Goal: Information Seeking & Learning: Learn about a topic

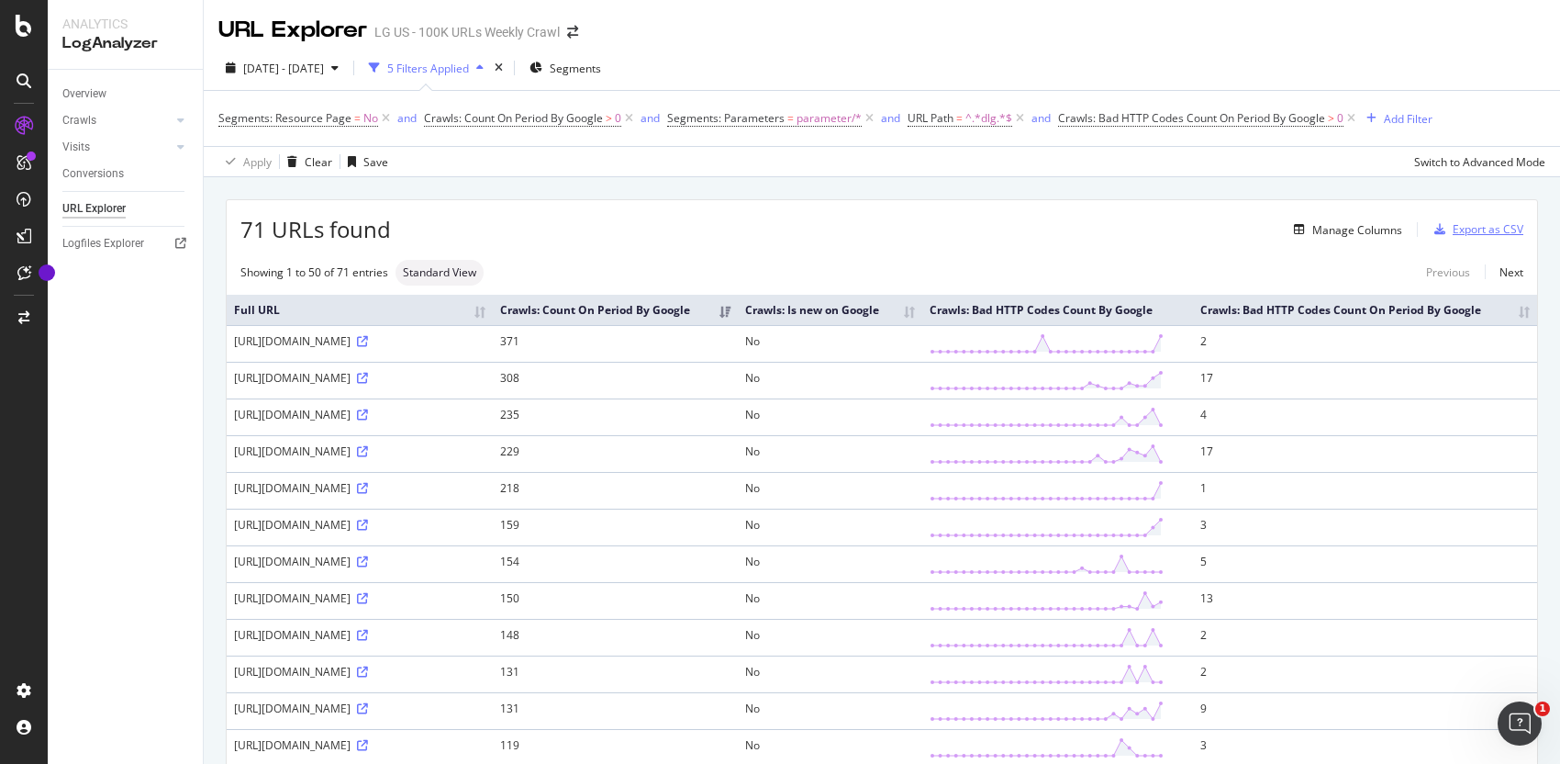
click at [1025, 238] on div "Export as CSV" at bounding box center [1475, 230] width 96 height 28
click at [1025, 224] on div "Export as CSV" at bounding box center [1488, 229] width 71 height 16
click at [1025, 229] on div "Export as CSV" at bounding box center [1488, 229] width 71 height 16
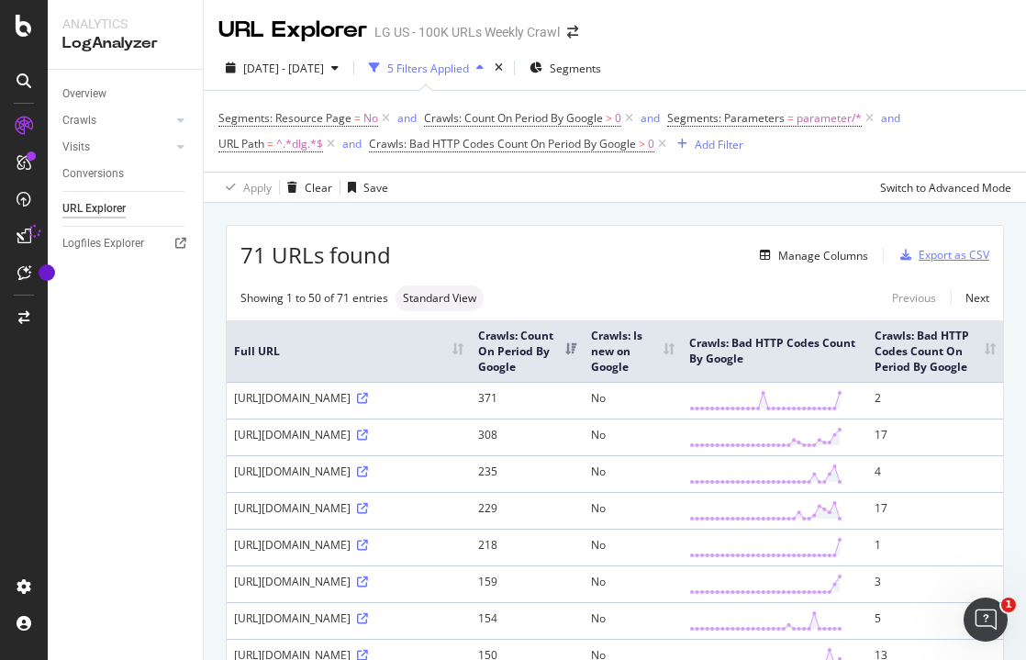
click at [928, 253] on div "Export as CSV" at bounding box center [954, 255] width 71 height 16
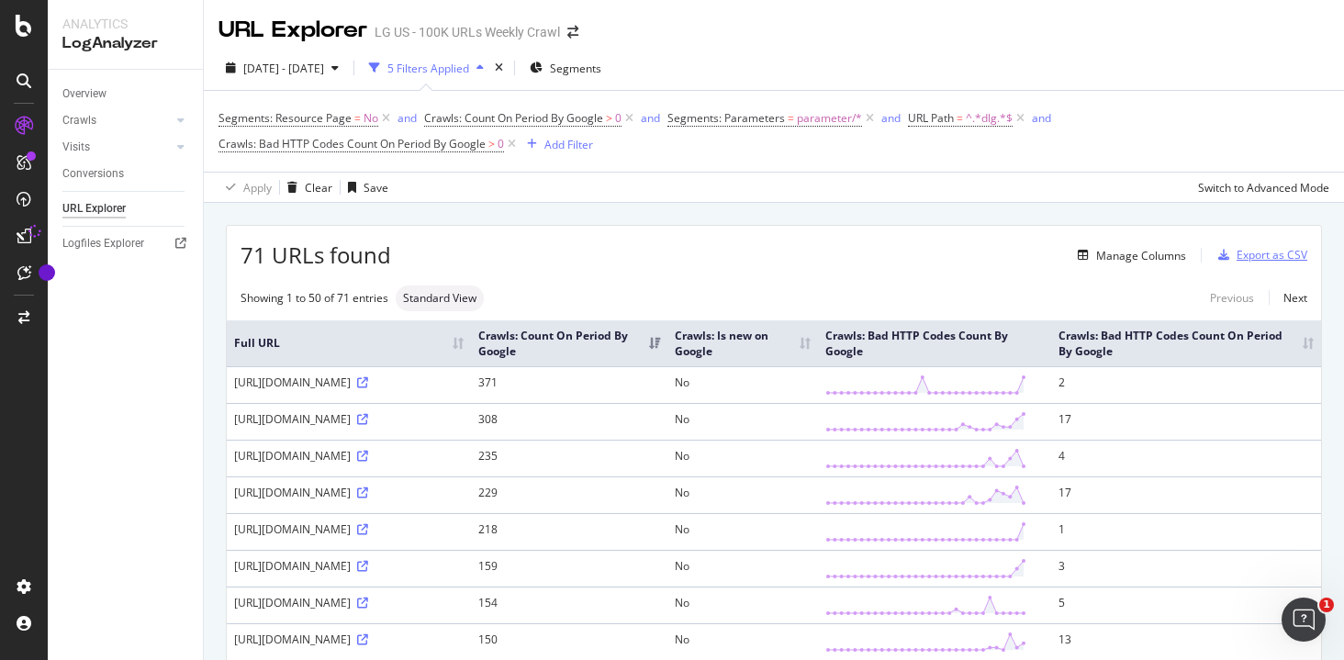
click at [1025, 257] on div "Export as CSV" at bounding box center [1271, 255] width 71 height 16
click at [1025, 252] on div "Manage Columns" at bounding box center [1141, 256] width 90 height 16
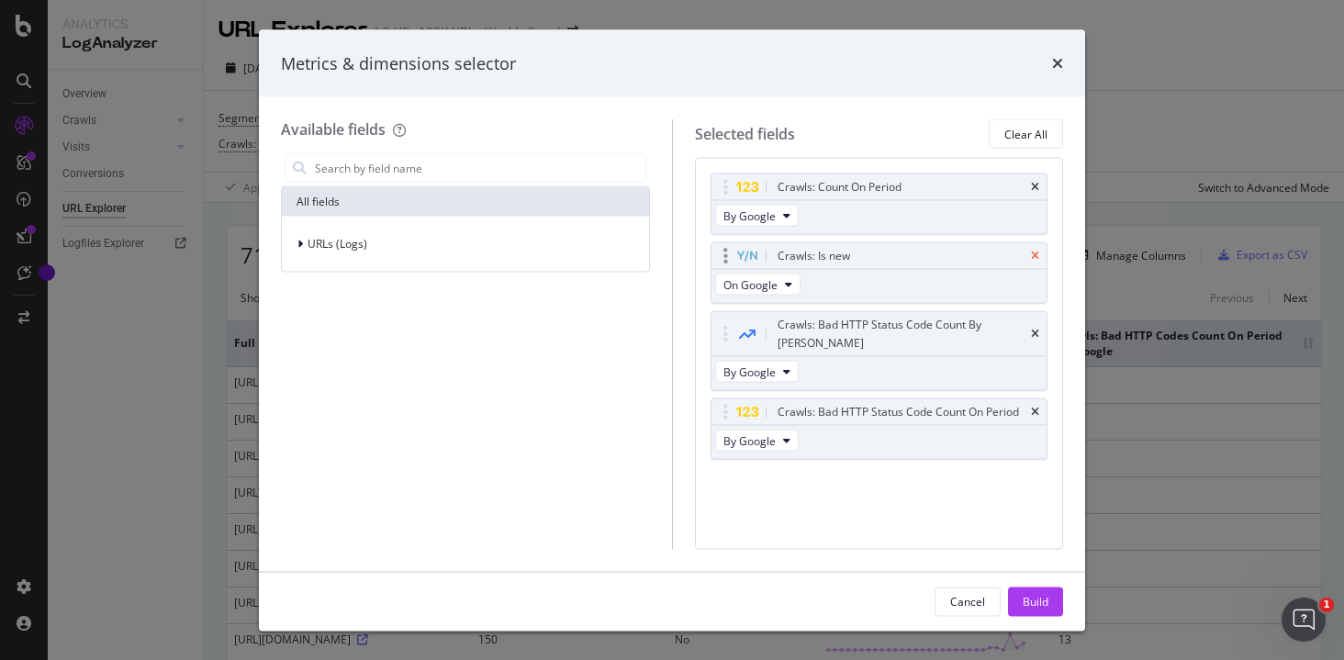
click at [1025, 252] on icon "times" at bounding box center [1035, 256] width 8 height 11
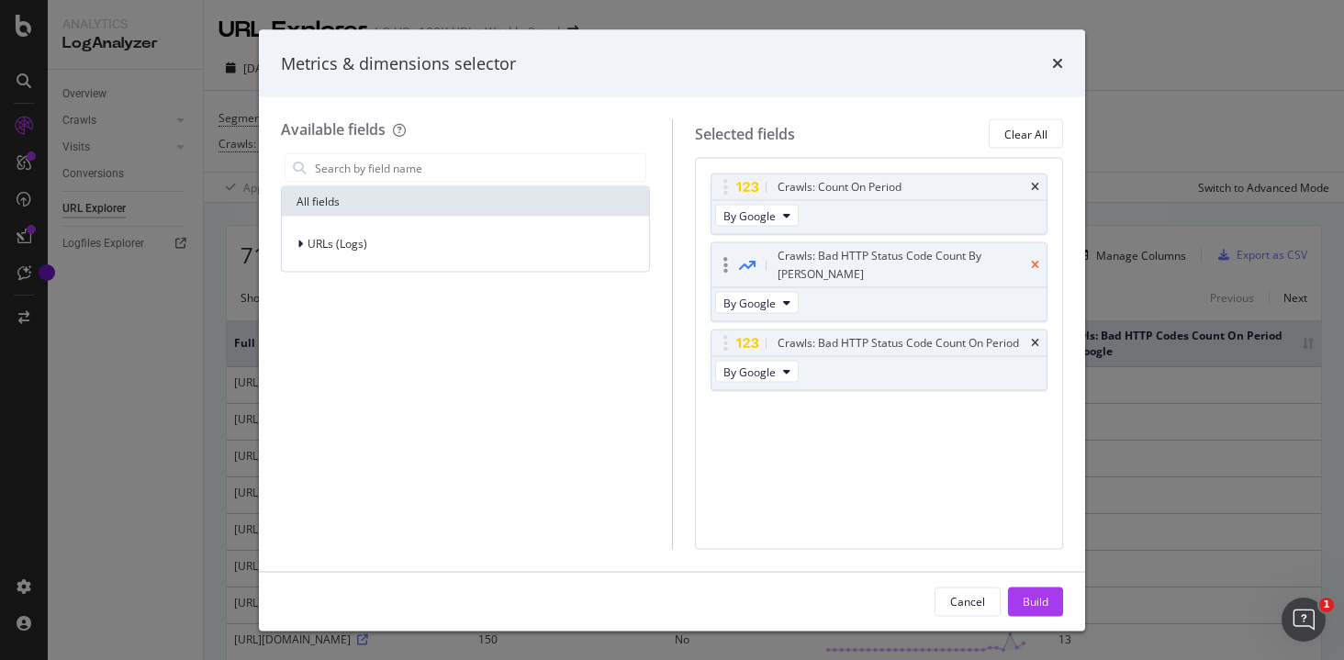
click at [1025, 260] on icon "times" at bounding box center [1035, 265] width 8 height 11
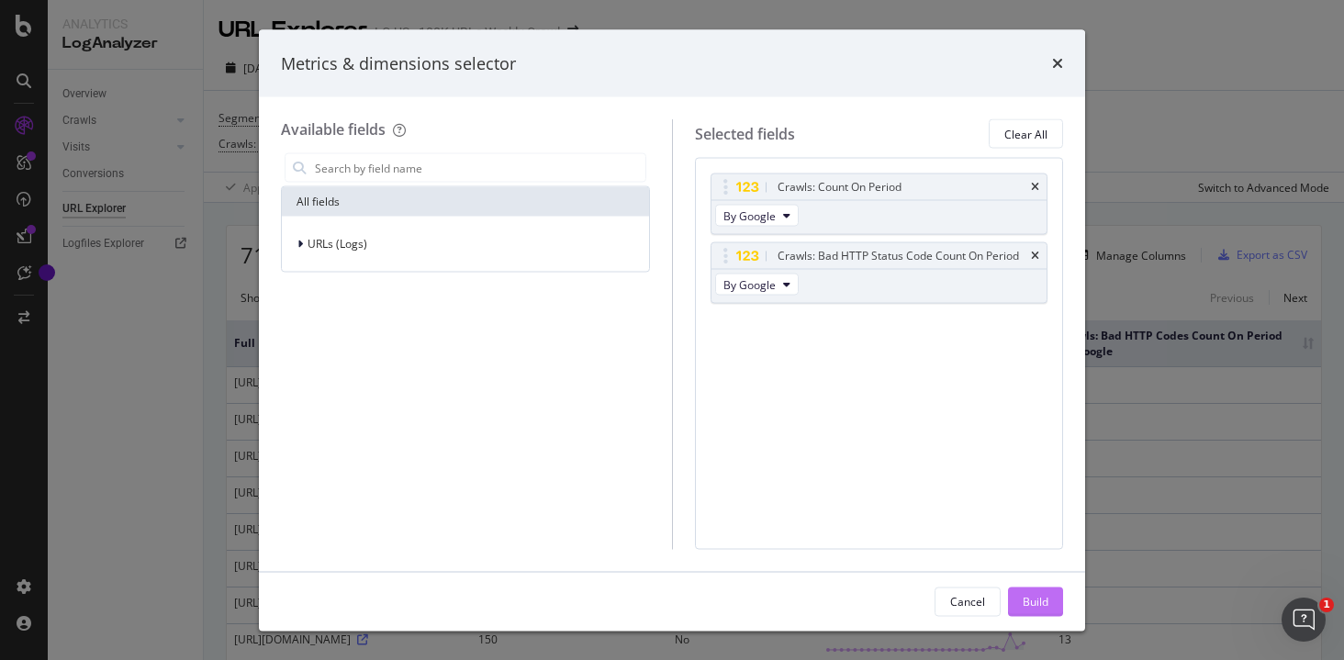
click at [1018, 597] on button "Build" at bounding box center [1035, 600] width 55 height 29
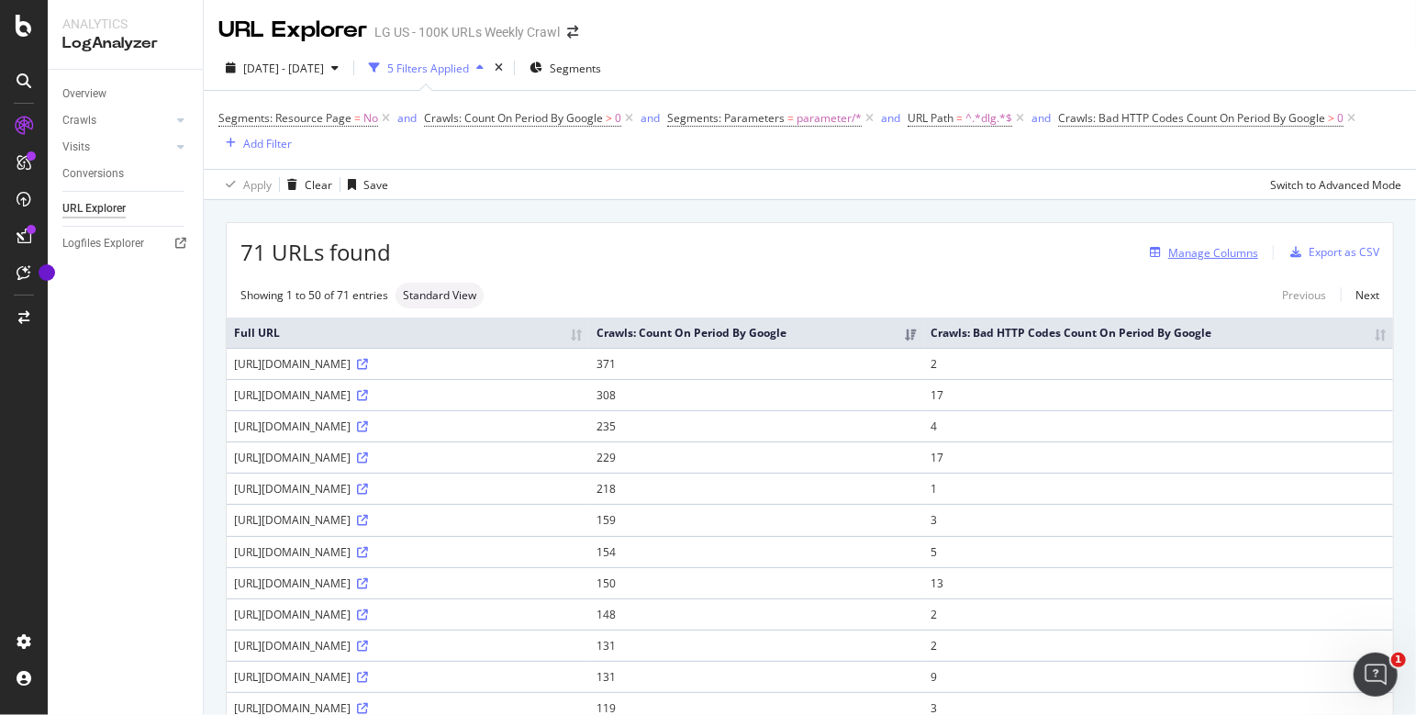
click at [1025, 258] on div "Manage Columns" at bounding box center [1213, 253] width 90 height 16
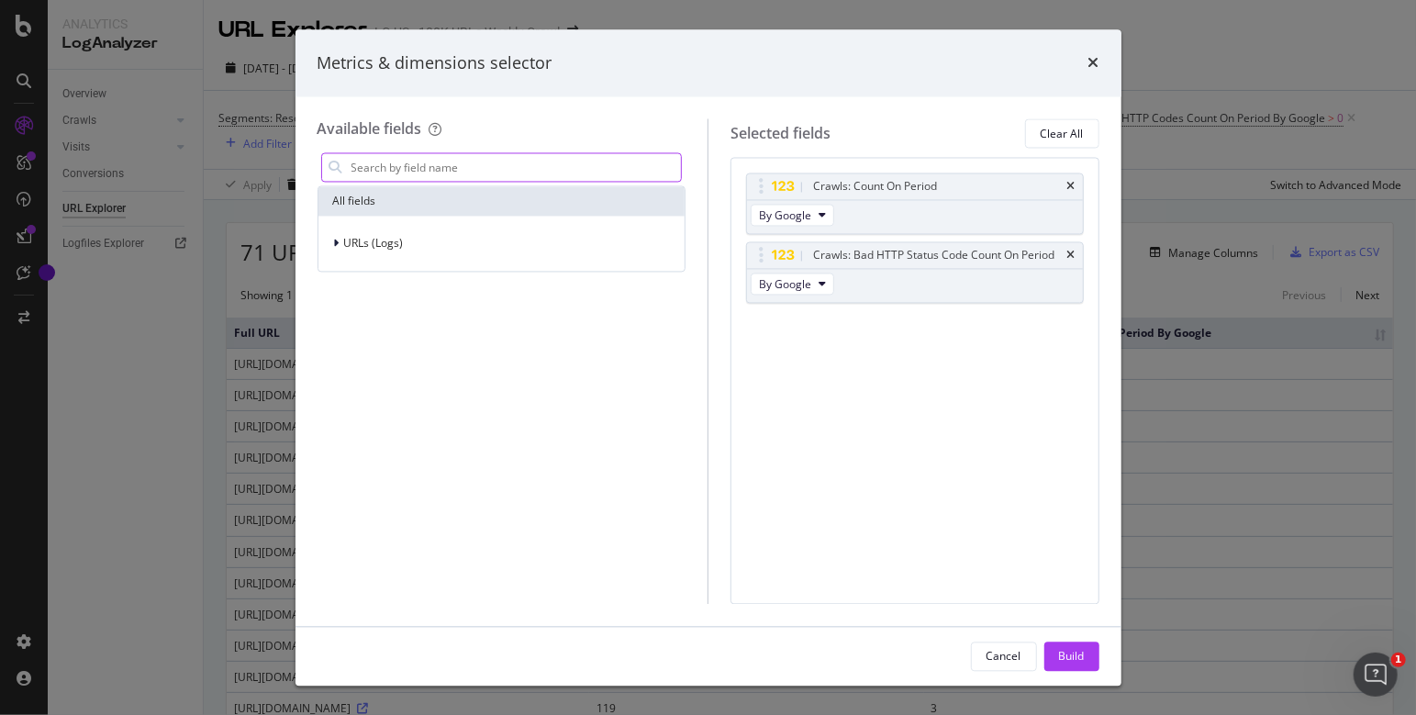
click at [547, 167] on input "modal" at bounding box center [516, 168] width 332 height 28
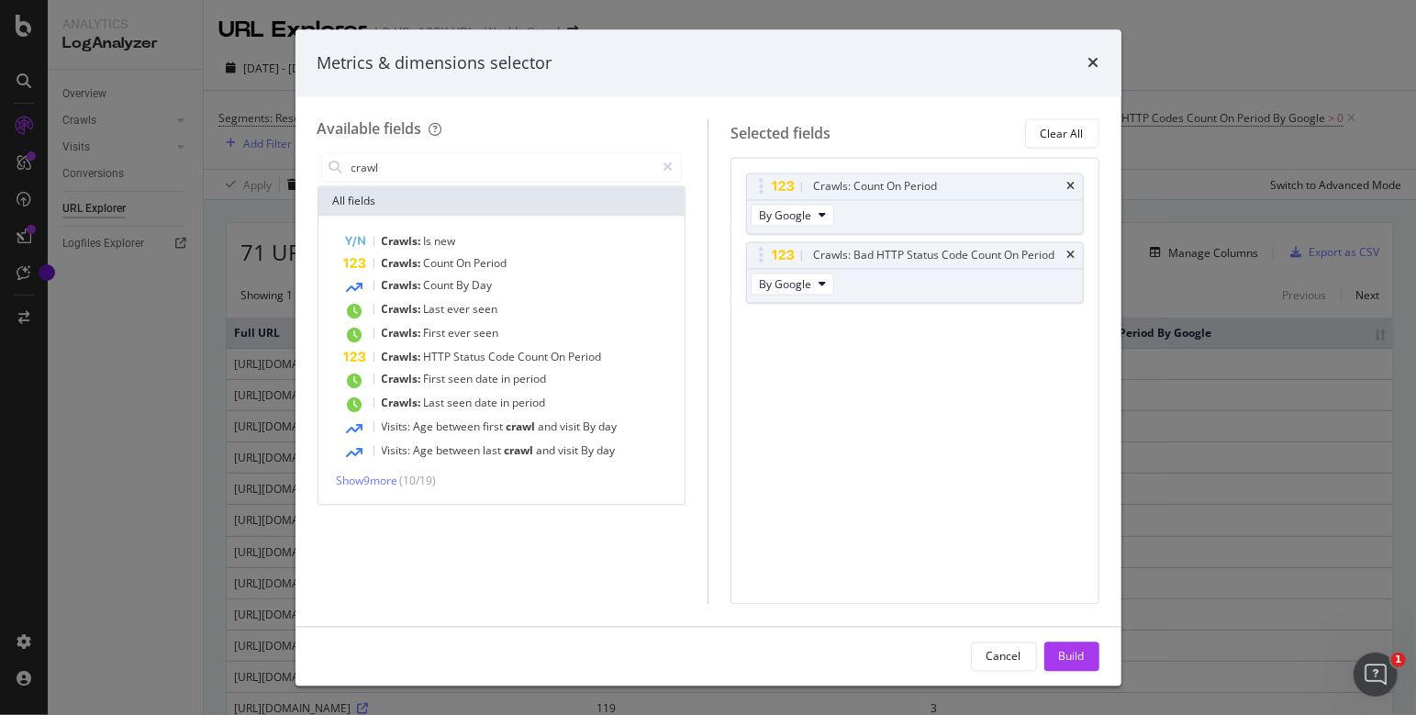
drag, startPoint x: 512, startPoint y: 166, endPoint x: 2, endPoint y: 97, distance: 514.9
click at [2, 97] on div "Metrics & dimensions selector Available fields crawl All fields Crawls: Is new …" at bounding box center [708, 357] width 1416 height 715
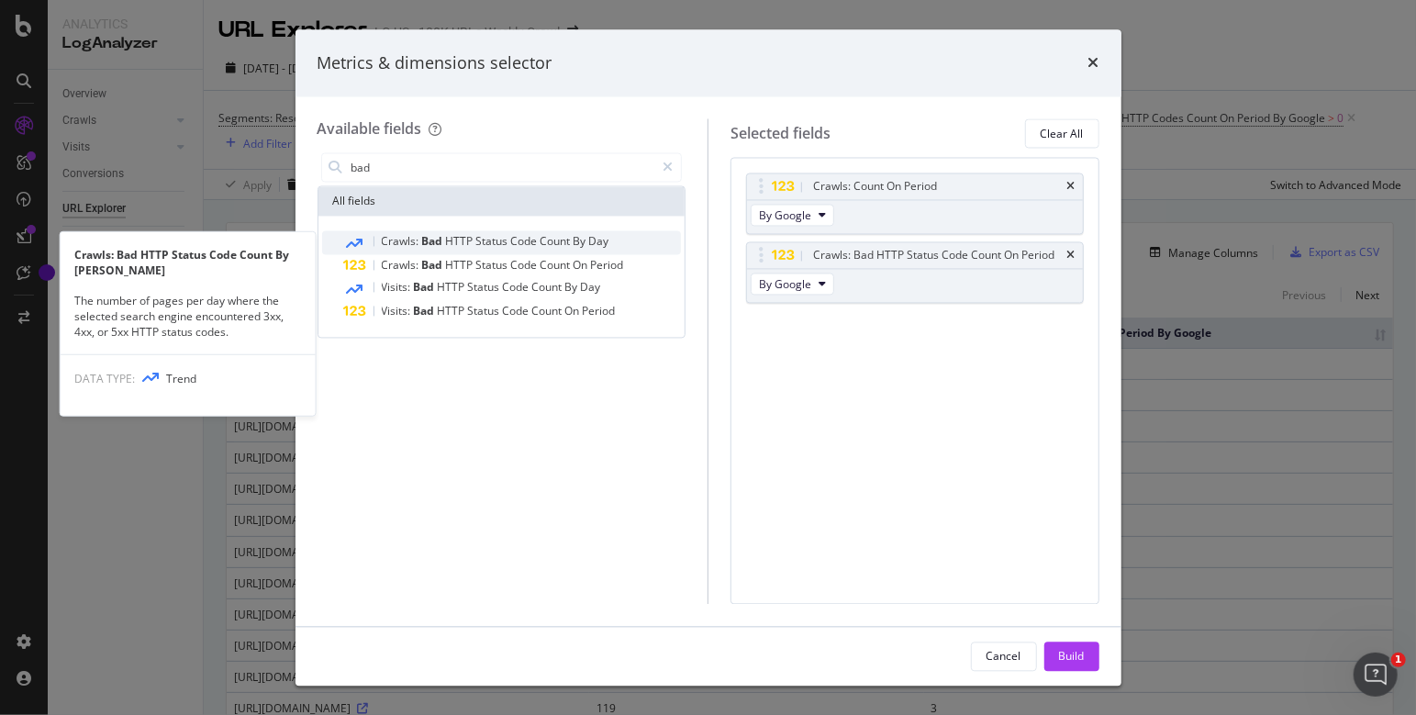
type input "bad"
click at [619, 251] on div "Crawls: Bad HTTP Status Code Count By [PERSON_NAME]" at bounding box center [513, 243] width 338 height 24
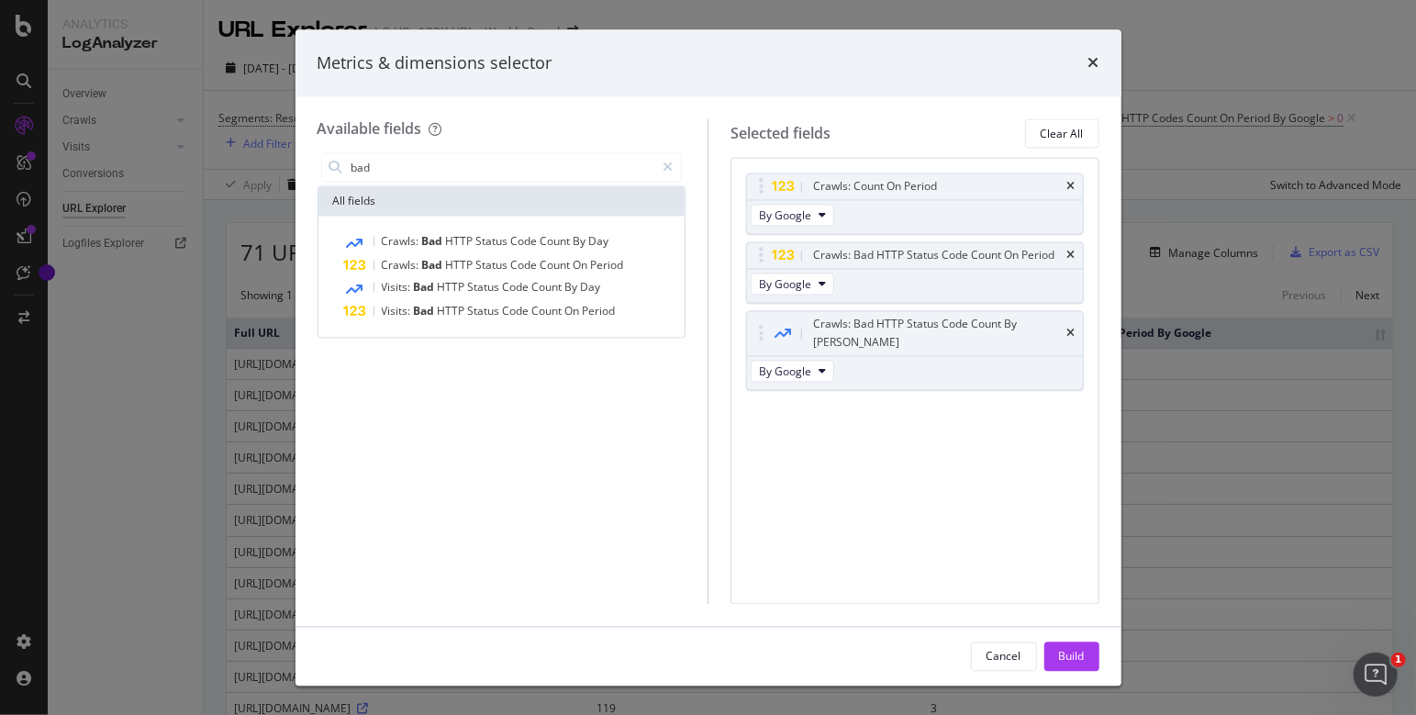
click at [1025, 656] on div "Build" at bounding box center [1072, 656] width 26 height 16
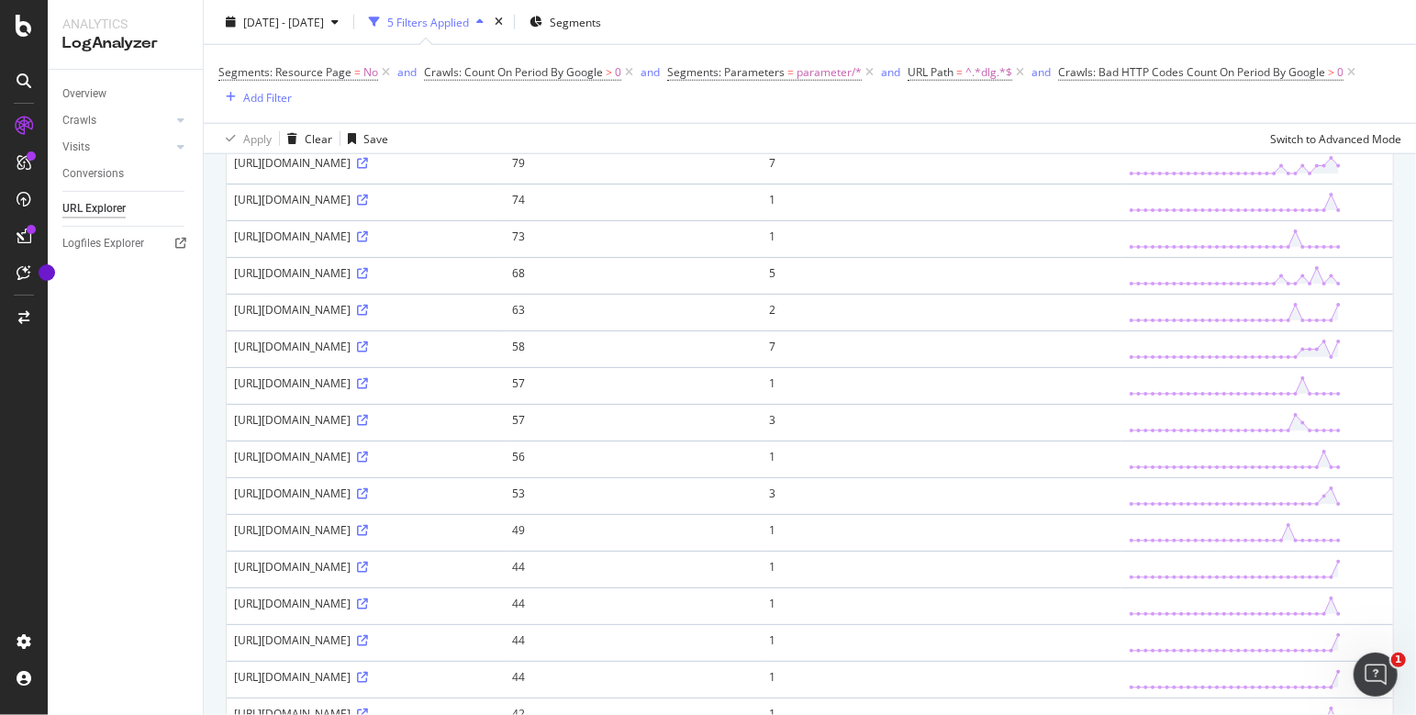
scroll to position [935, 0]
click at [1021, 73] on icon at bounding box center [1020, 72] width 16 height 18
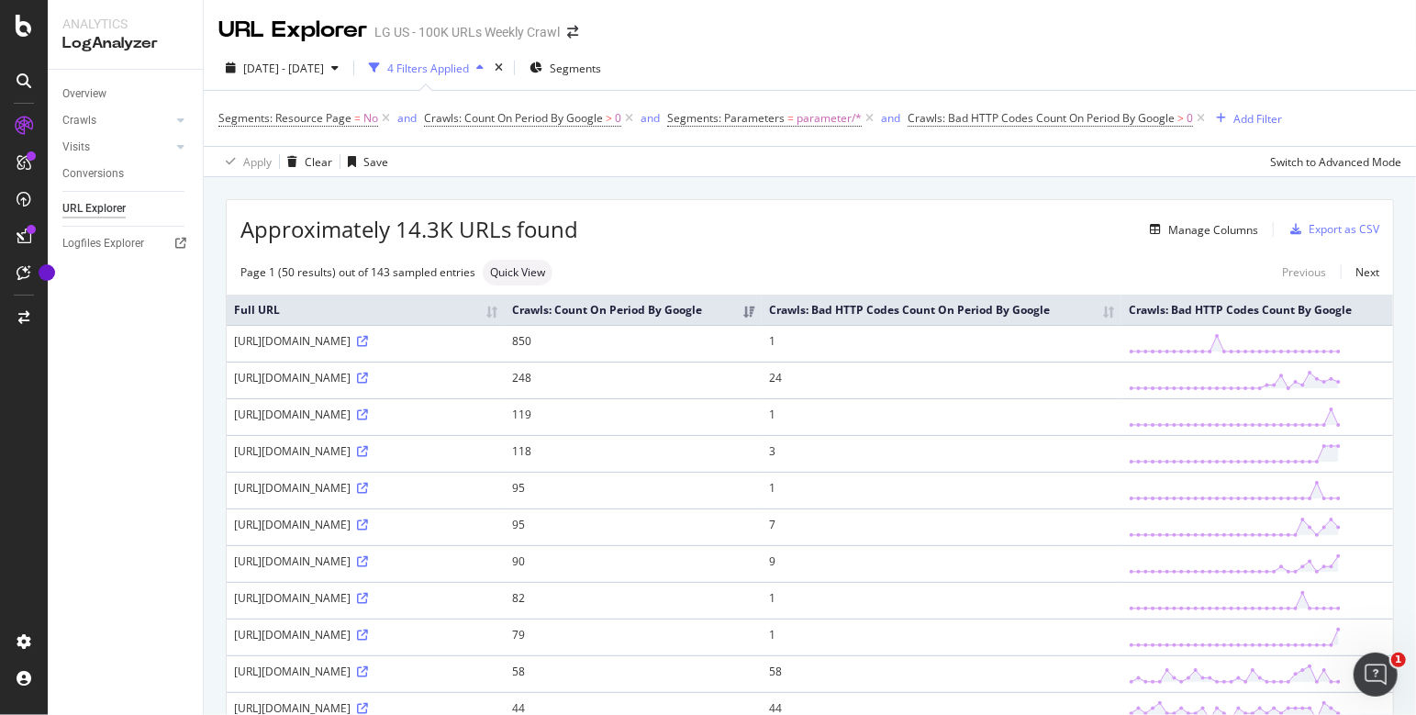
click at [505, 508] on td "[URL][DOMAIN_NAME]" at bounding box center [366, 490] width 278 height 37
click at [1025, 221] on div "Export as CSV" at bounding box center [1331, 230] width 96 height 28
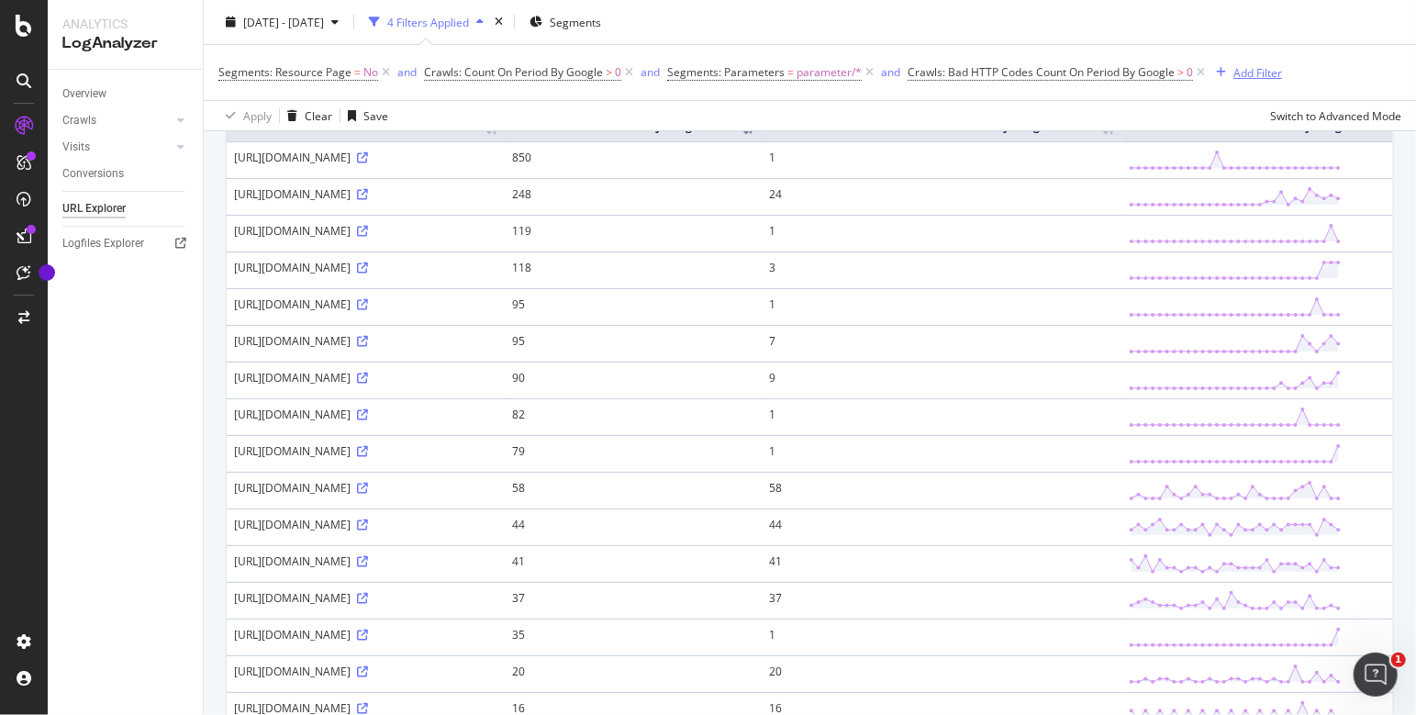
click at [1025, 69] on div "Add Filter" at bounding box center [1257, 72] width 49 height 16
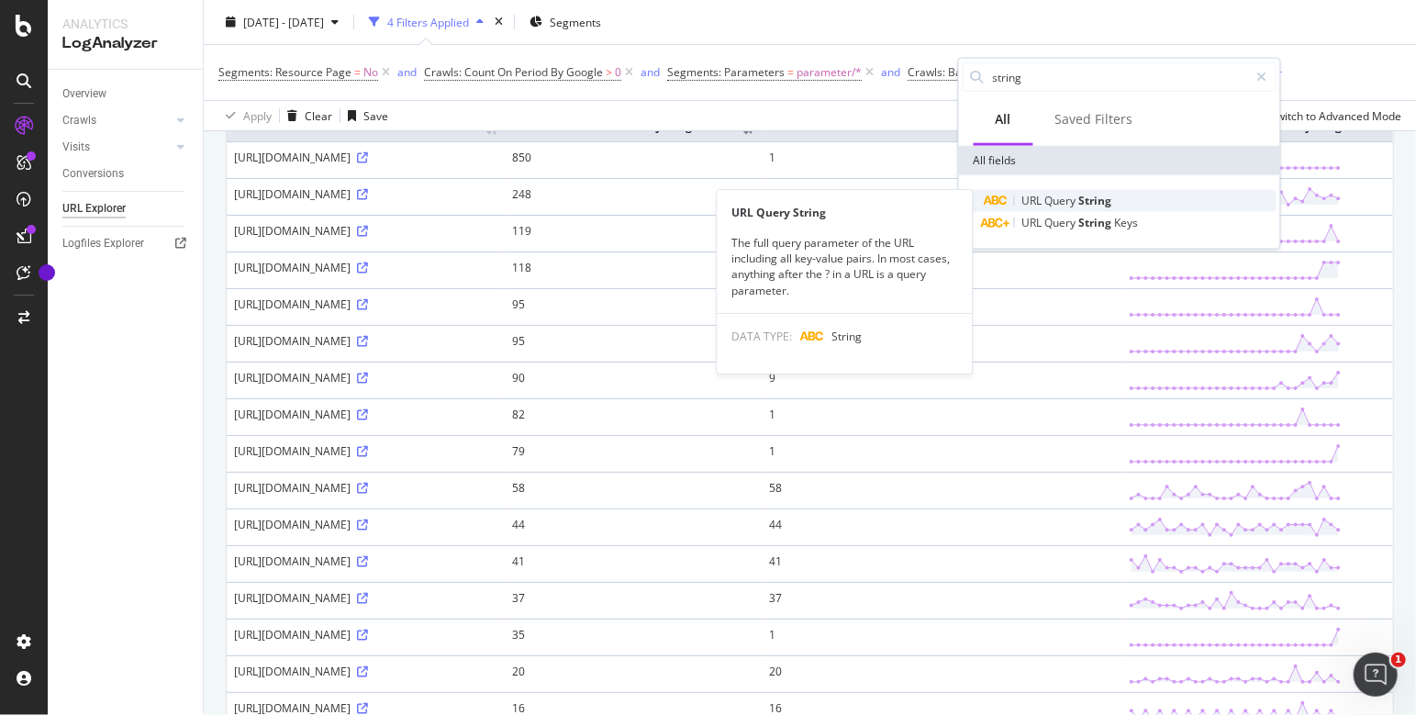
type input "string"
click at [1025, 199] on span "String" at bounding box center [1095, 201] width 33 height 16
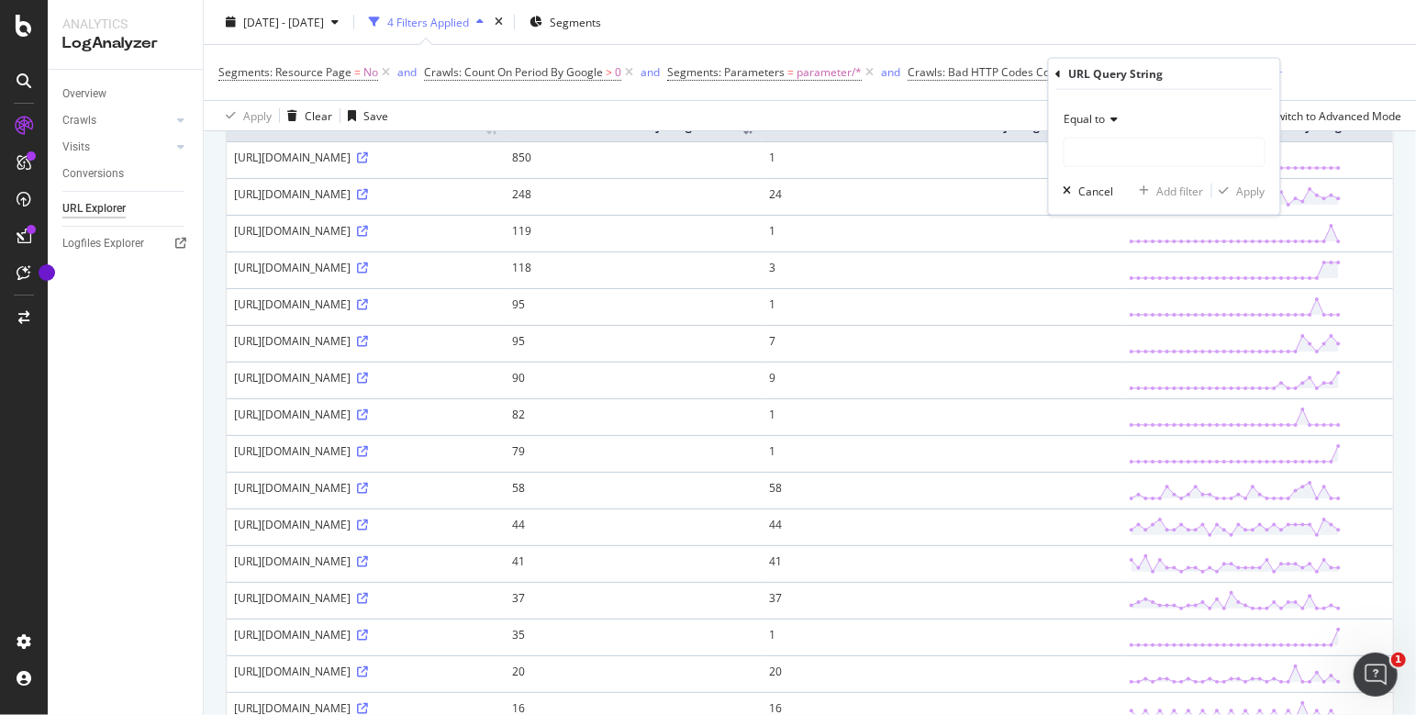
click at [1025, 111] on span "Equal to" at bounding box center [1085, 119] width 41 height 16
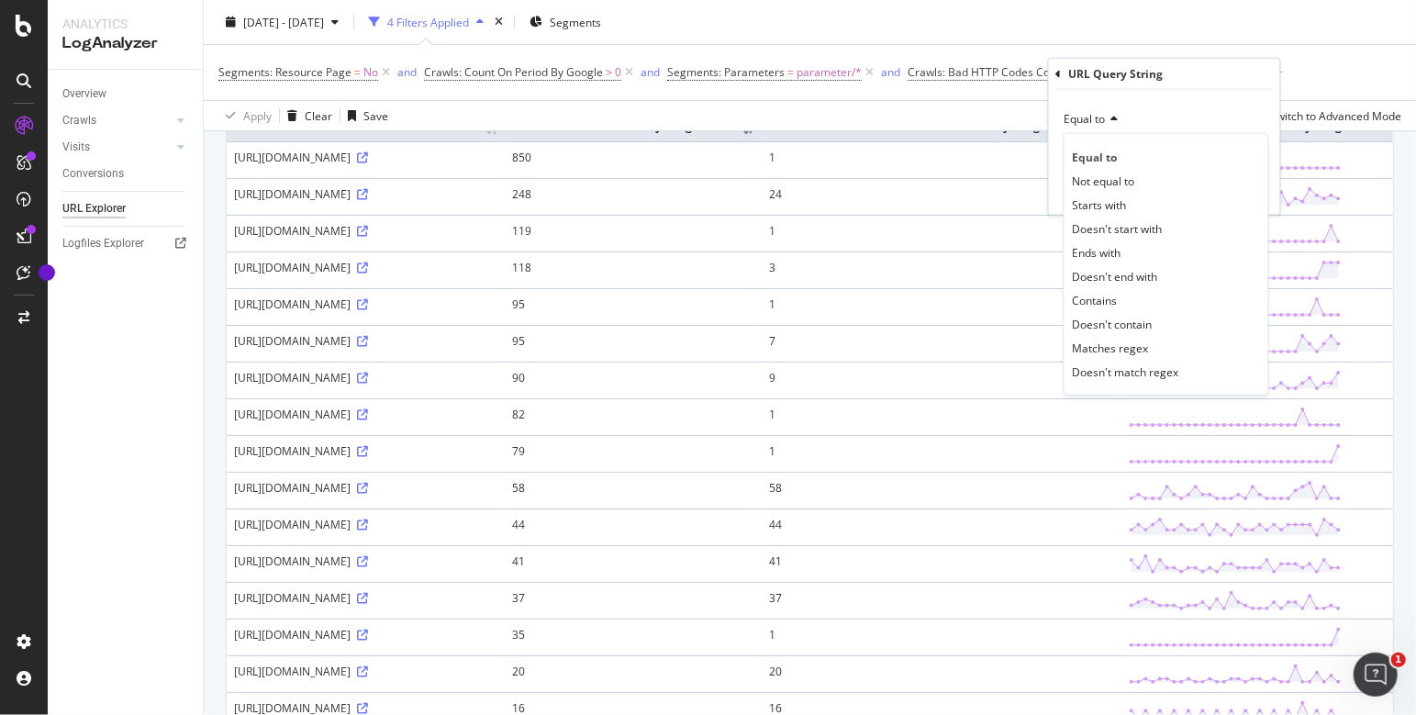
click at [1025, 344] on span "Matches regex" at bounding box center [1111, 348] width 76 height 16
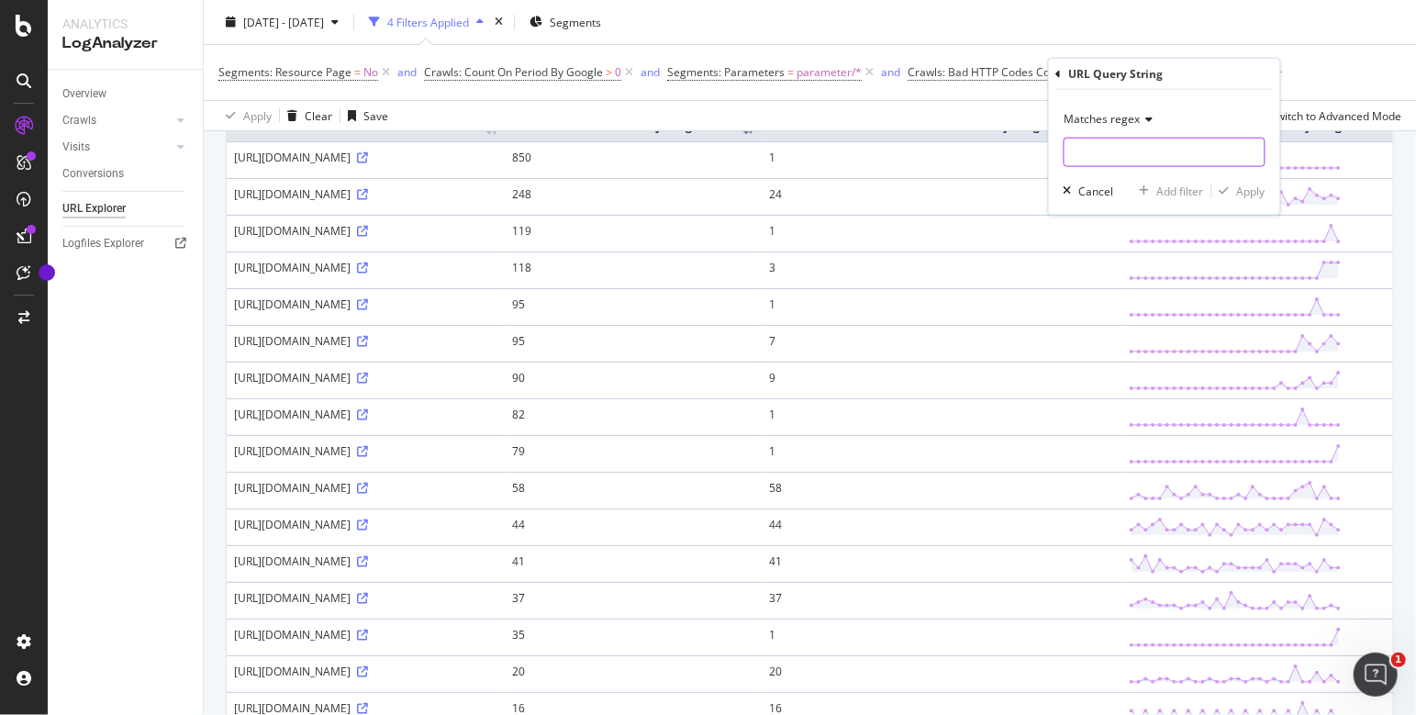
click at [1025, 152] on input "text" at bounding box center [1165, 152] width 200 height 29
type input "region_id"
click at [1025, 192] on div "Apply" at bounding box center [1251, 191] width 28 height 16
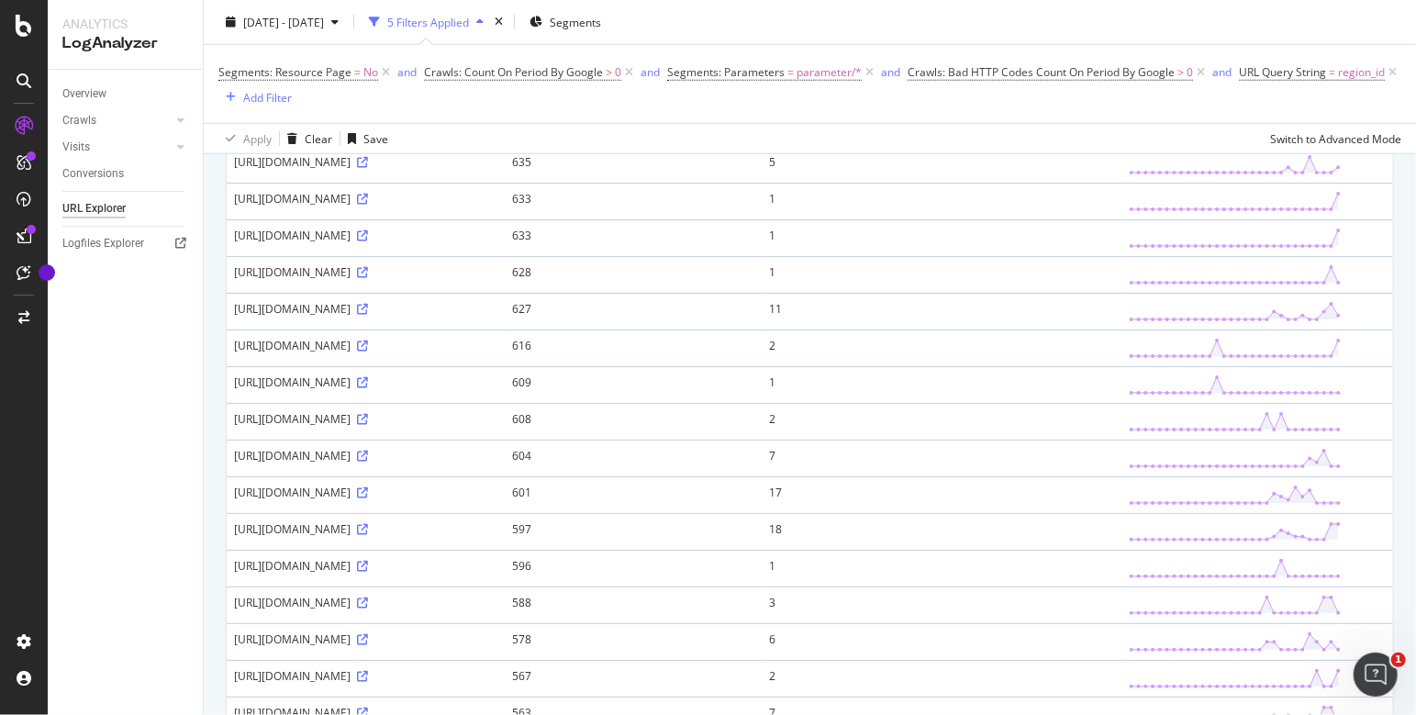
scroll to position [1285, 0]
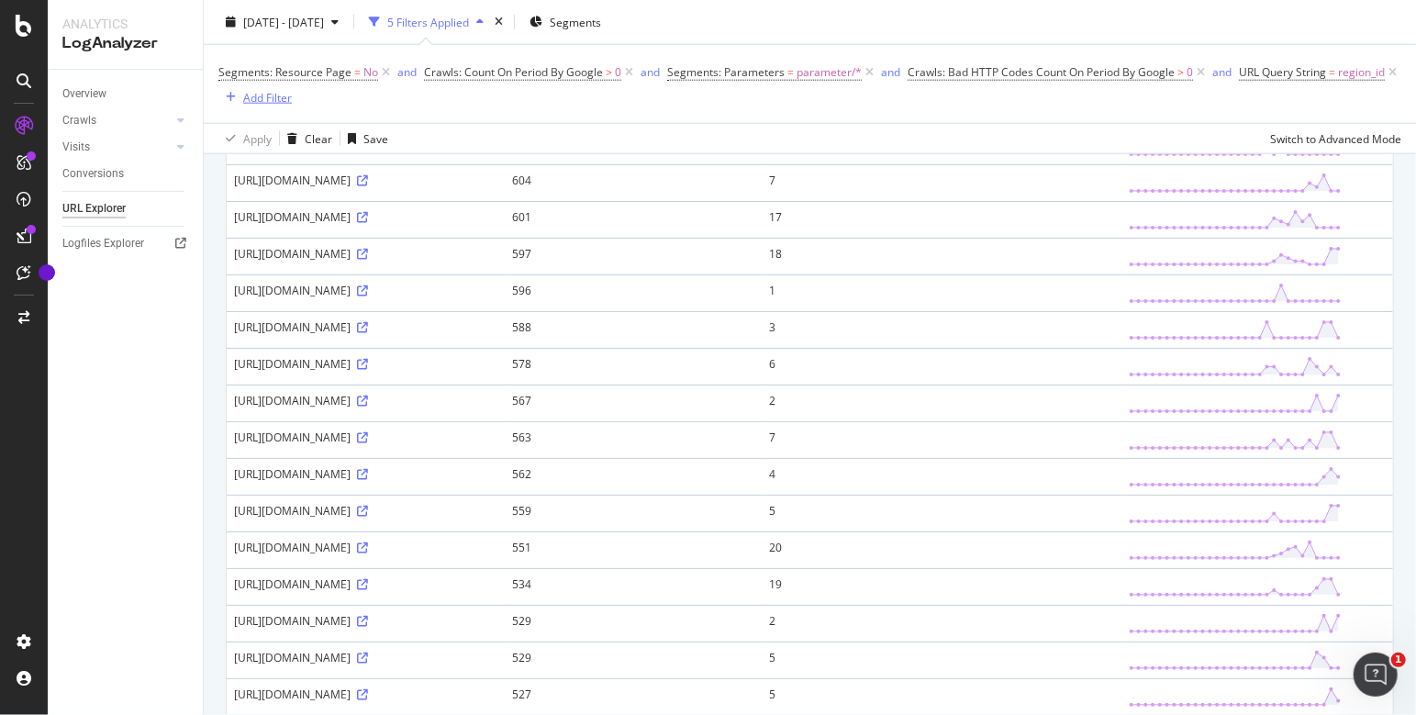
click at [292, 95] on div "Add Filter" at bounding box center [267, 97] width 49 height 16
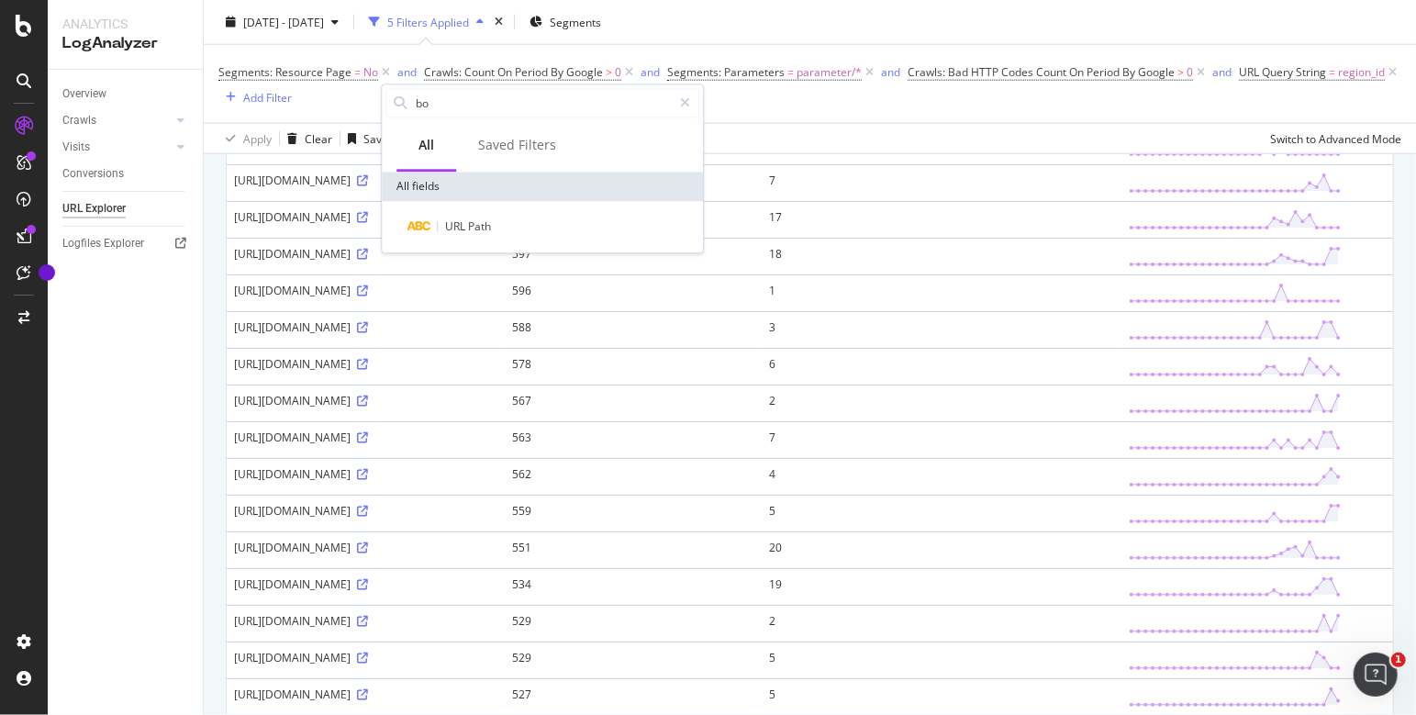
type input "b"
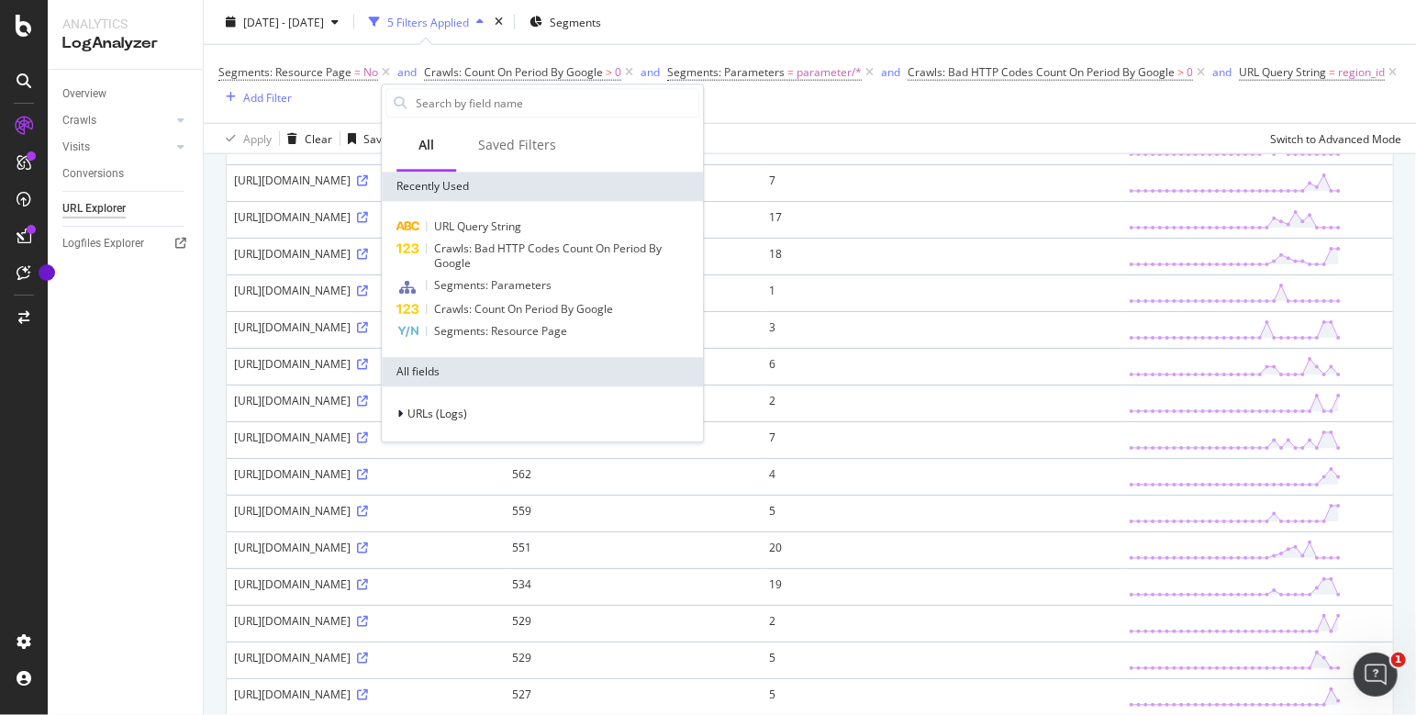
click at [874, 108] on div "Segments: Resource Page = No and Crawls: Count On Period By Google > 0 and Segm…" at bounding box center [809, 84] width 1183 height 49
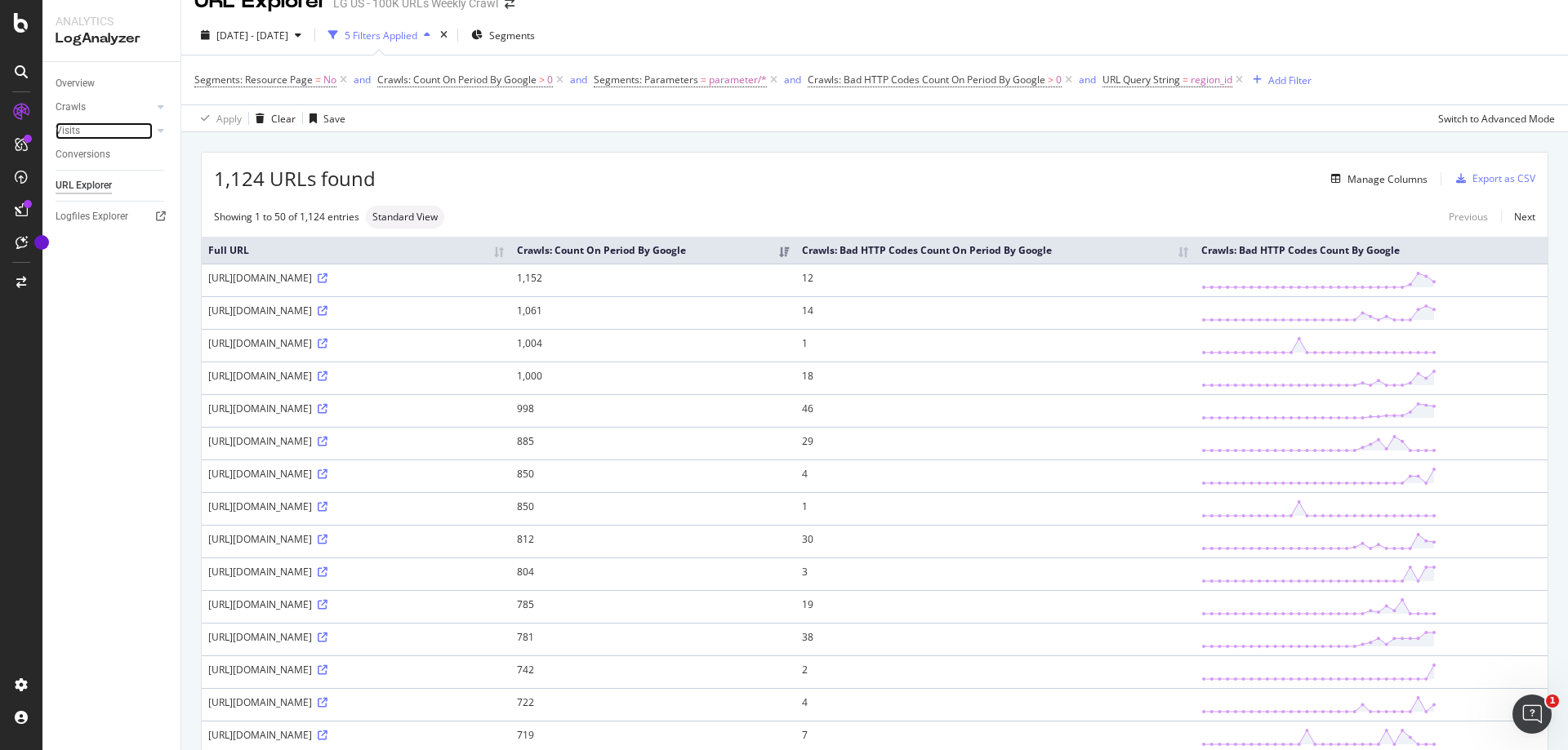
scroll to position [0, 0]
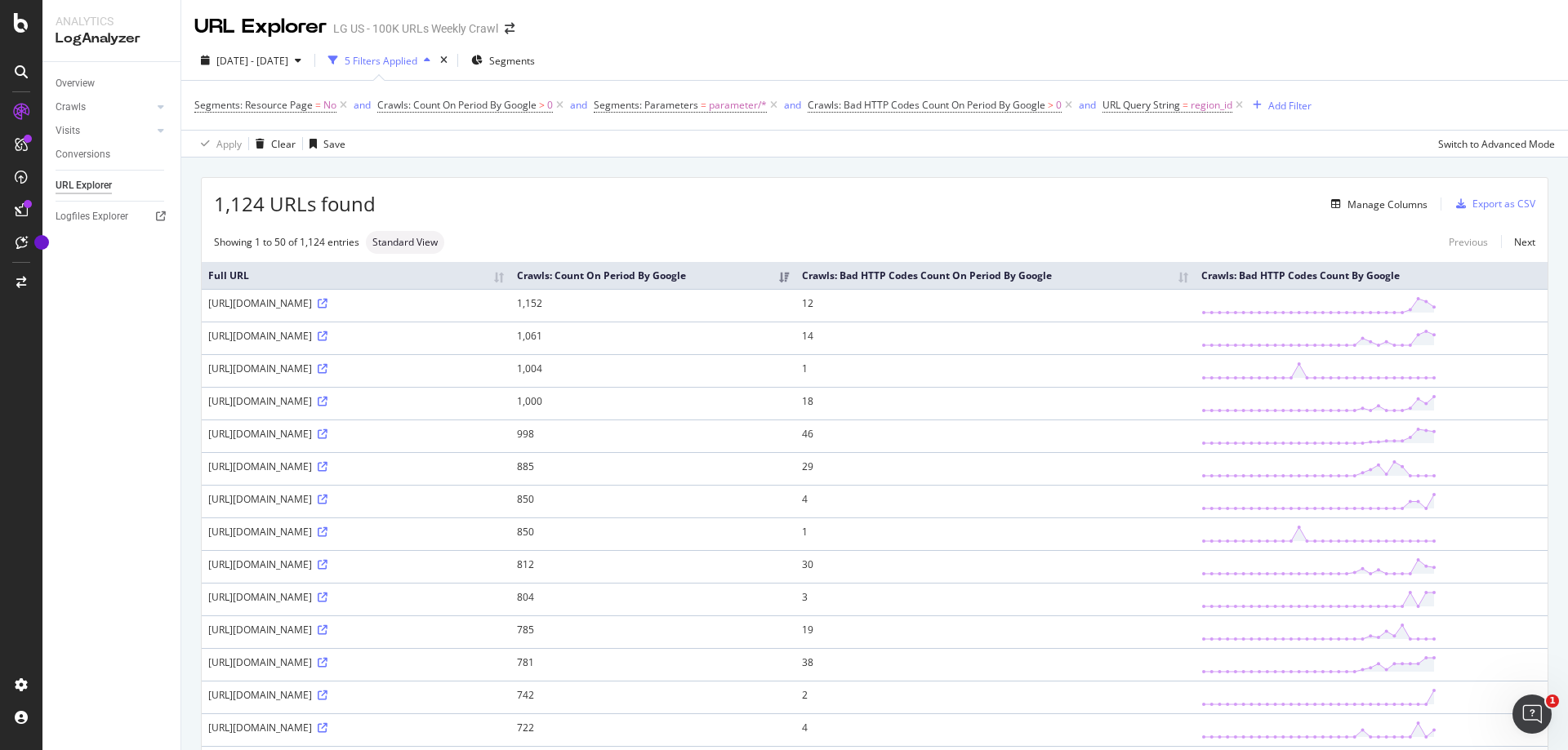
drag, startPoint x: 640, startPoint y: 563, endPoint x: 593, endPoint y: 565, distance: 47.0
click at [504, 565] on div "[URL][DOMAIN_NAME]" at bounding box center [356, 565] width 295 height 14
click at [504, 569] on div "[URL][DOMAIN_NAME]" at bounding box center [356, 565] width 295 height 14
click at [504, 567] on div "[URL][DOMAIN_NAME]" at bounding box center [356, 565] width 295 height 14
click at [912, 209] on div "Manage Columns" at bounding box center [1387, 205] width 80 height 14
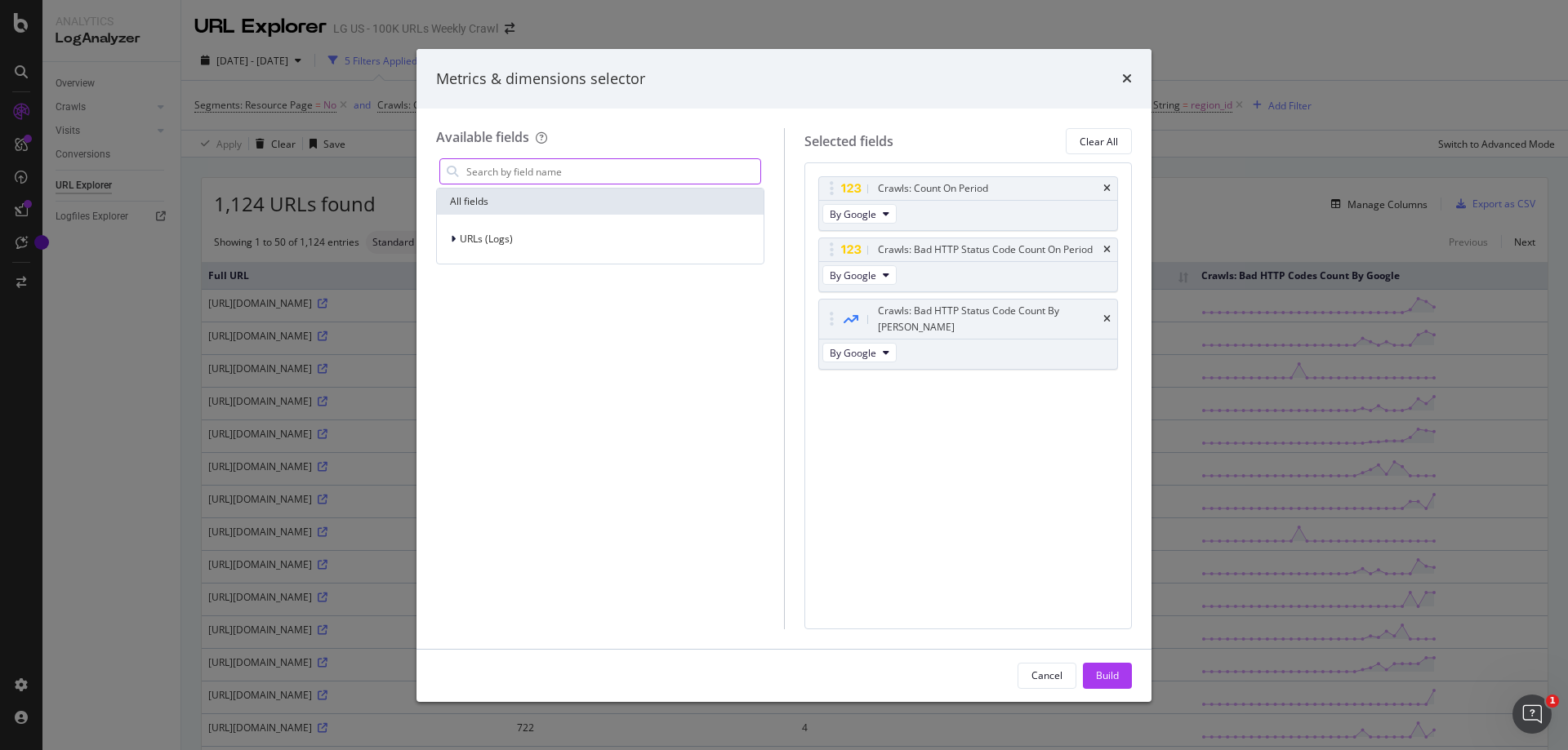
click at [628, 171] on input "modal" at bounding box center [612, 172] width 295 height 25
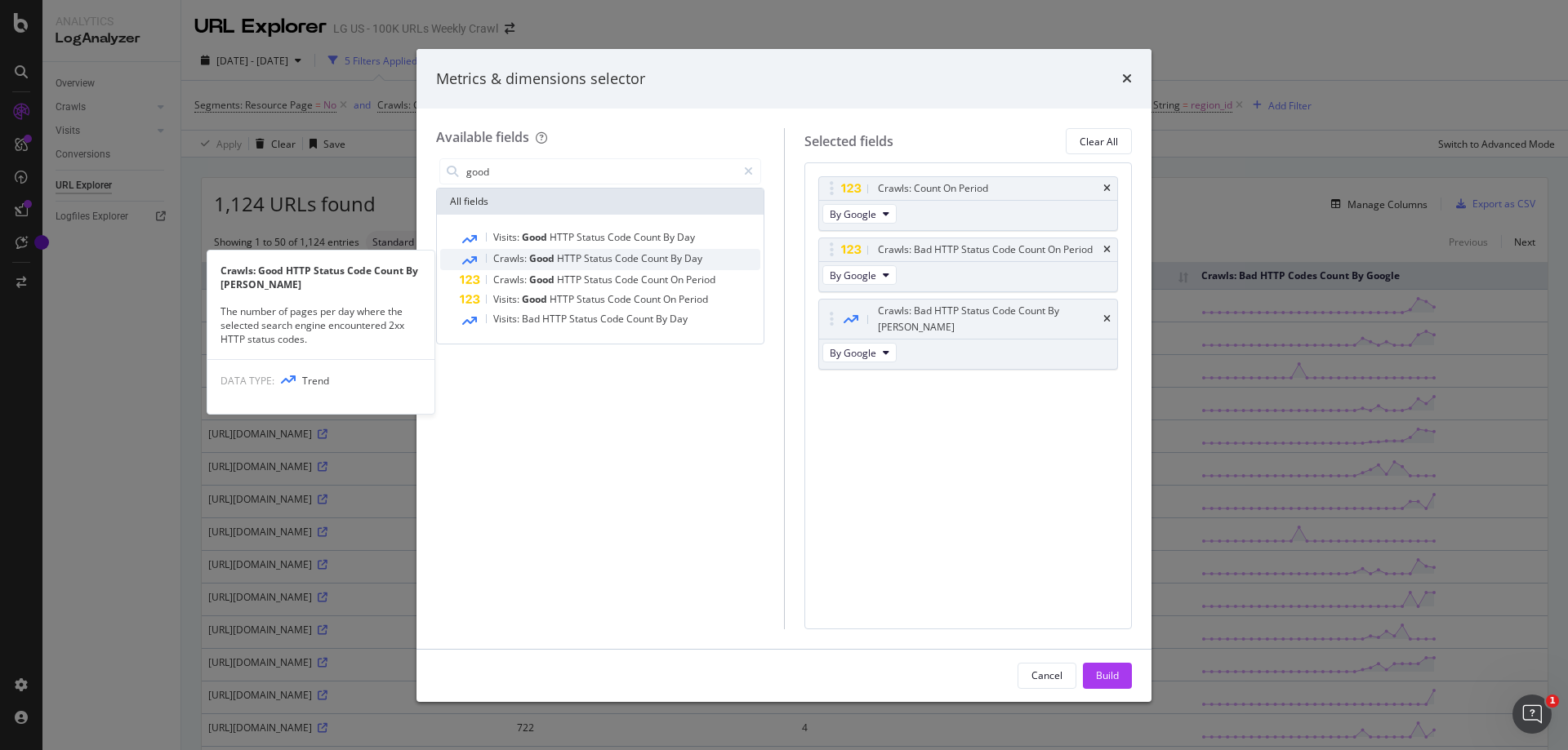
type input "good"
click at [618, 256] on span "Code" at bounding box center [627, 259] width 26 height 14
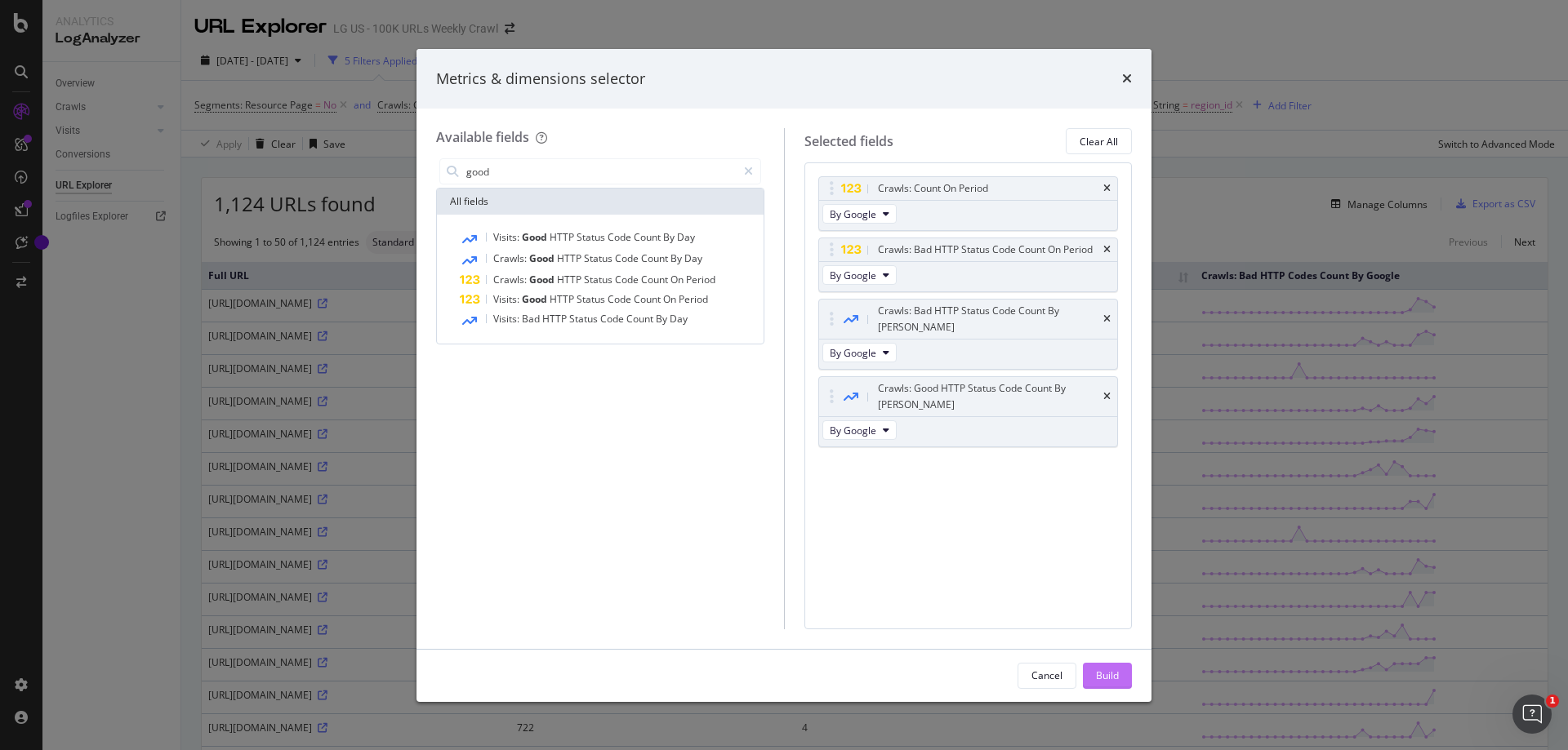
click at [912, 586] on div "Build" at bounding box center [1108, 676] width 23 height 14
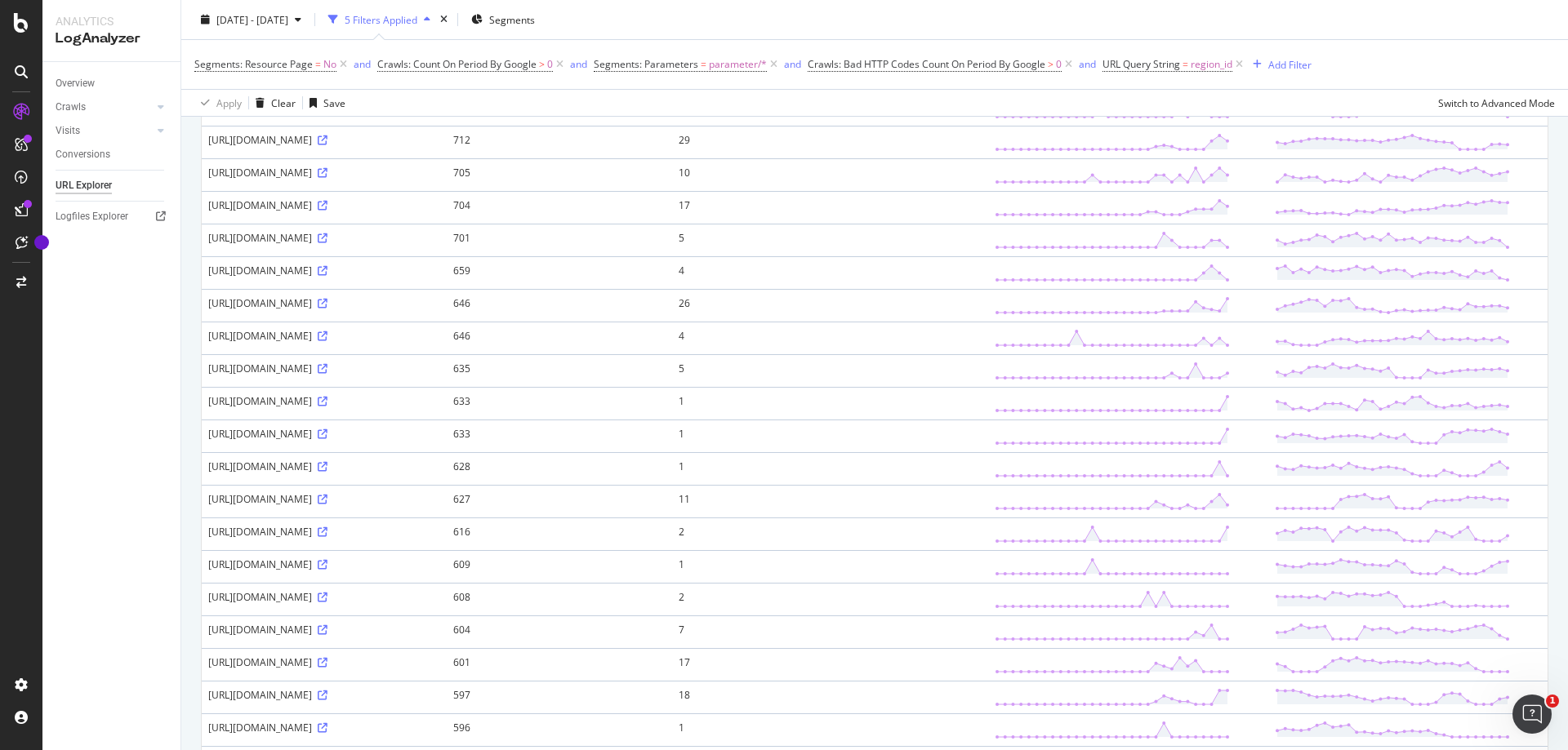
scroll to position [735, 0]
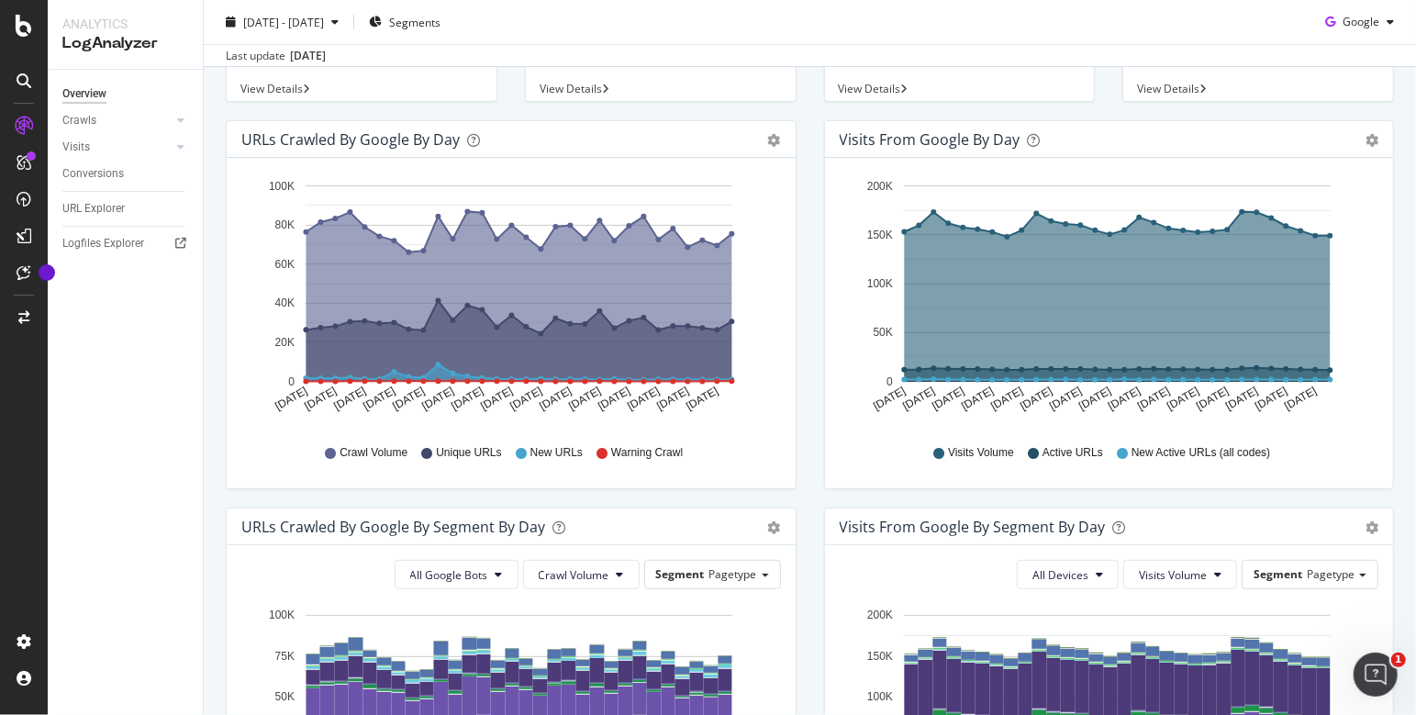
scroll to position [367, 0]
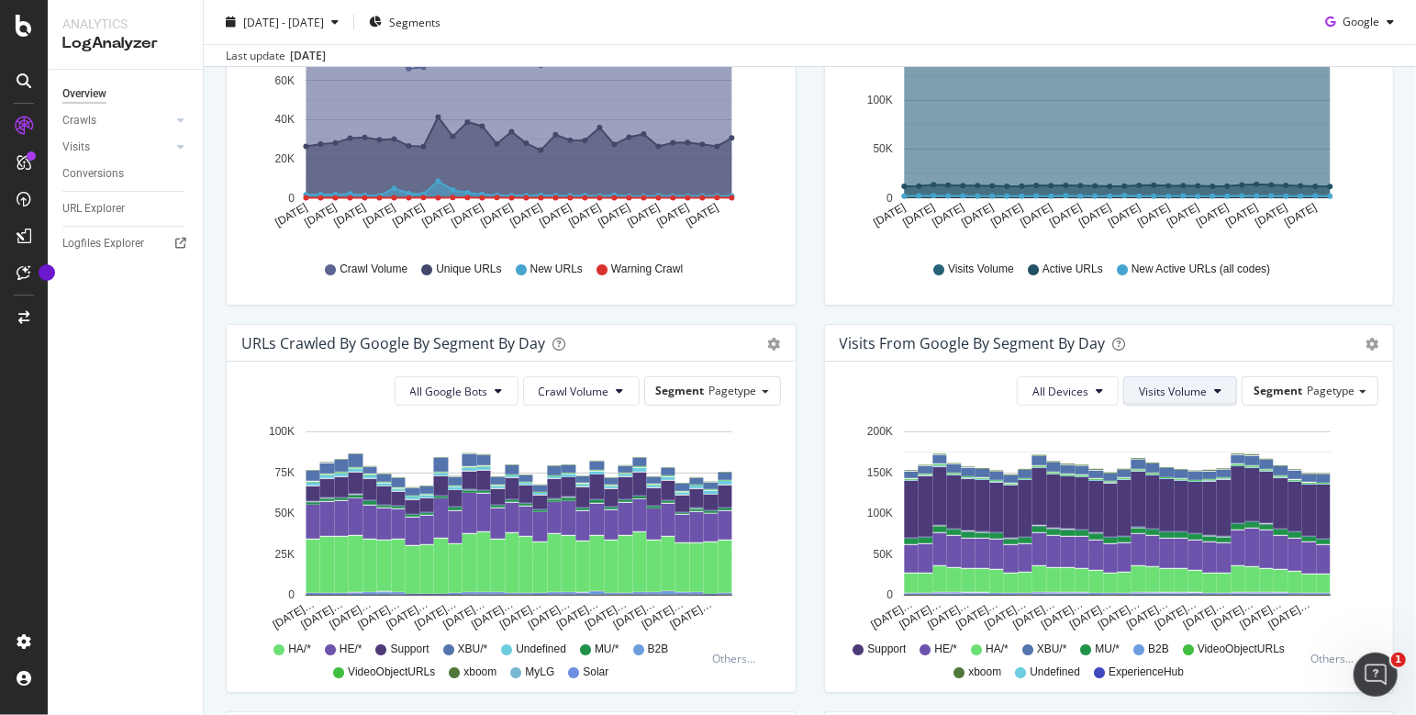
click at [1176, 395] on span "Visits Volume" at bounding box center [1173, 392] width 68 height 16
click at [1091, 399] on button "All Devices" at bounding box center [1068, 390] width 102 height 29
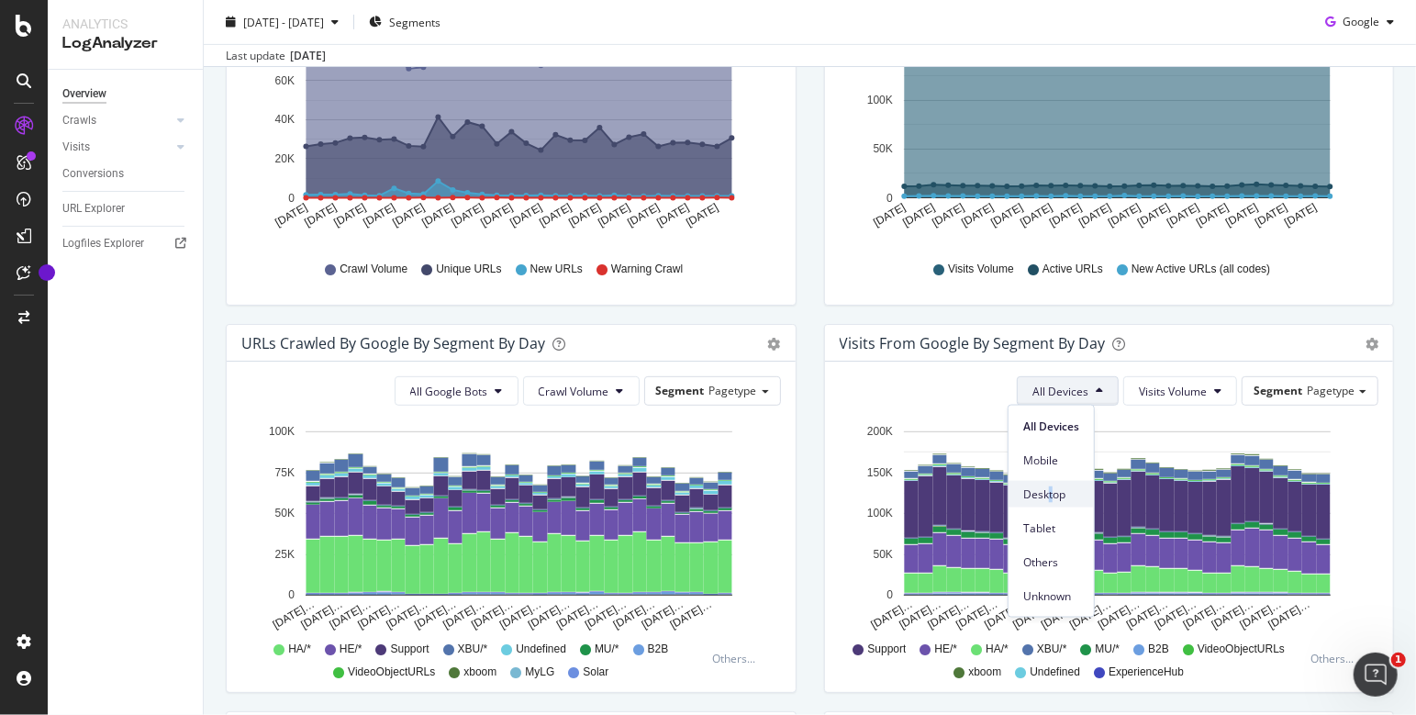
click at [1050, 490] on span "Desktop" at bounding box center [1051, 493] width 56 height 17
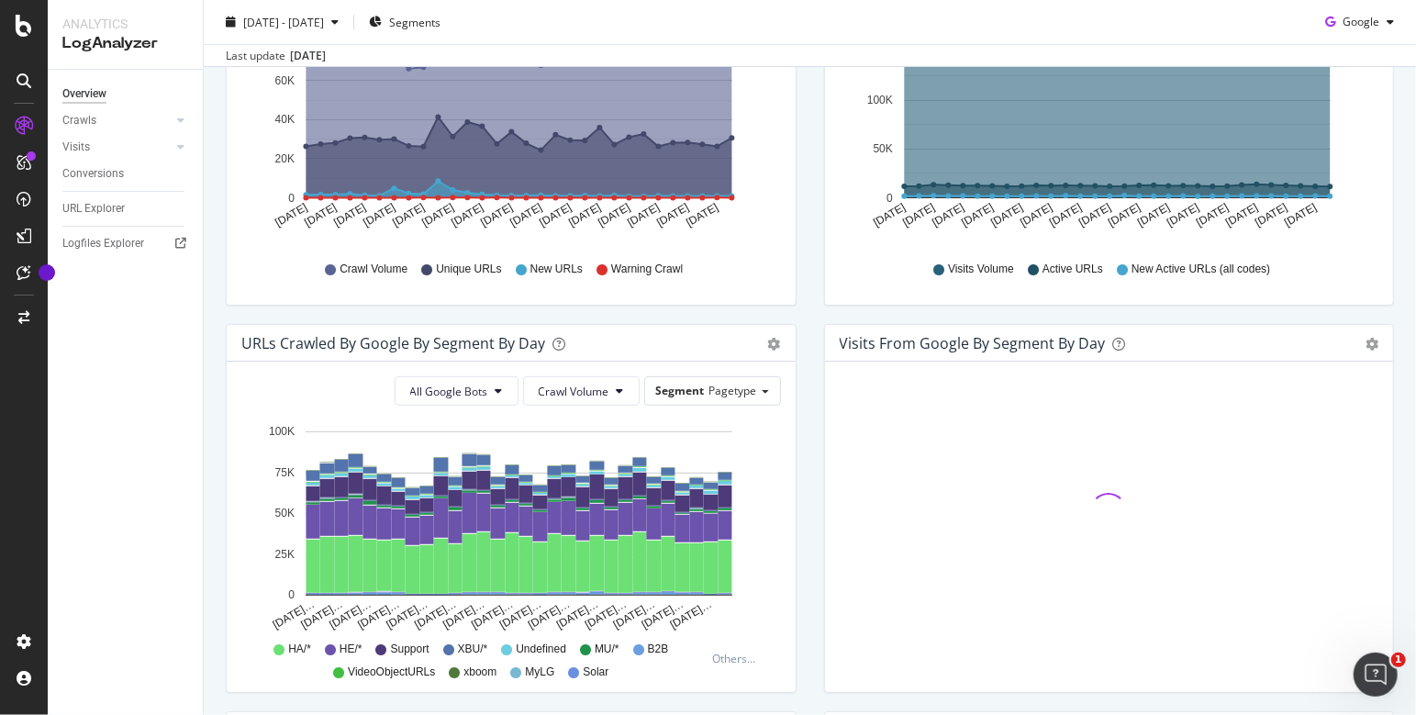
scroll to position [459, 0]
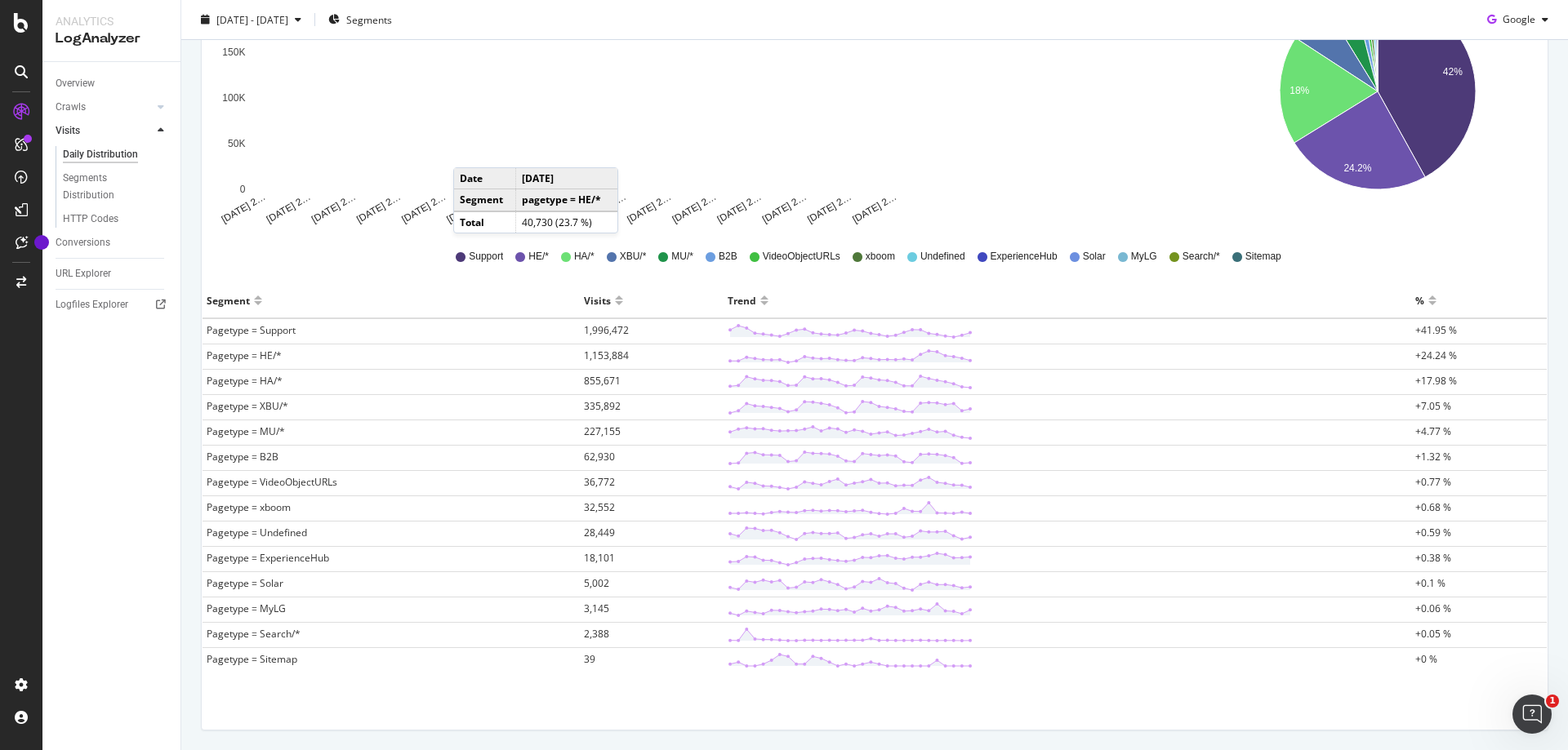
scroll to position [312, 0]
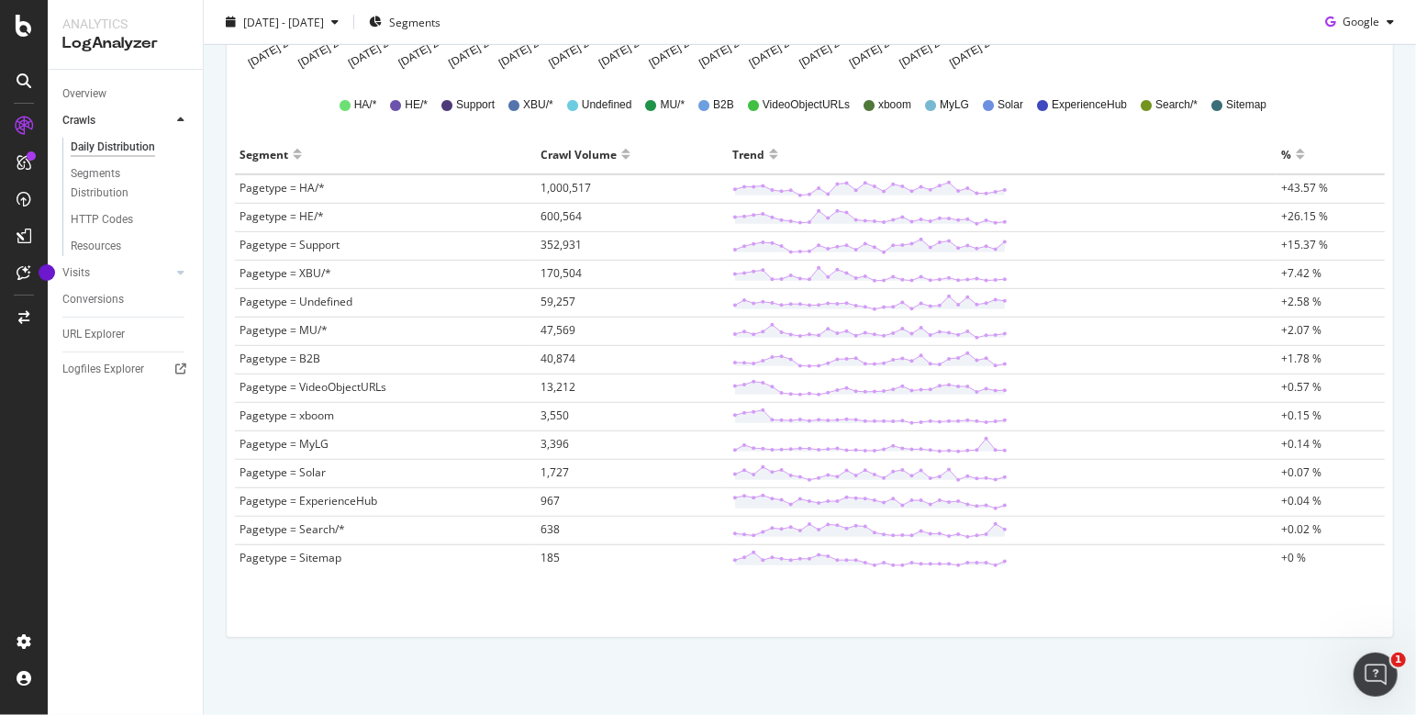
scroll to position [351, 0]
